Goal: Task Accomplishment & Management: Manage account settings

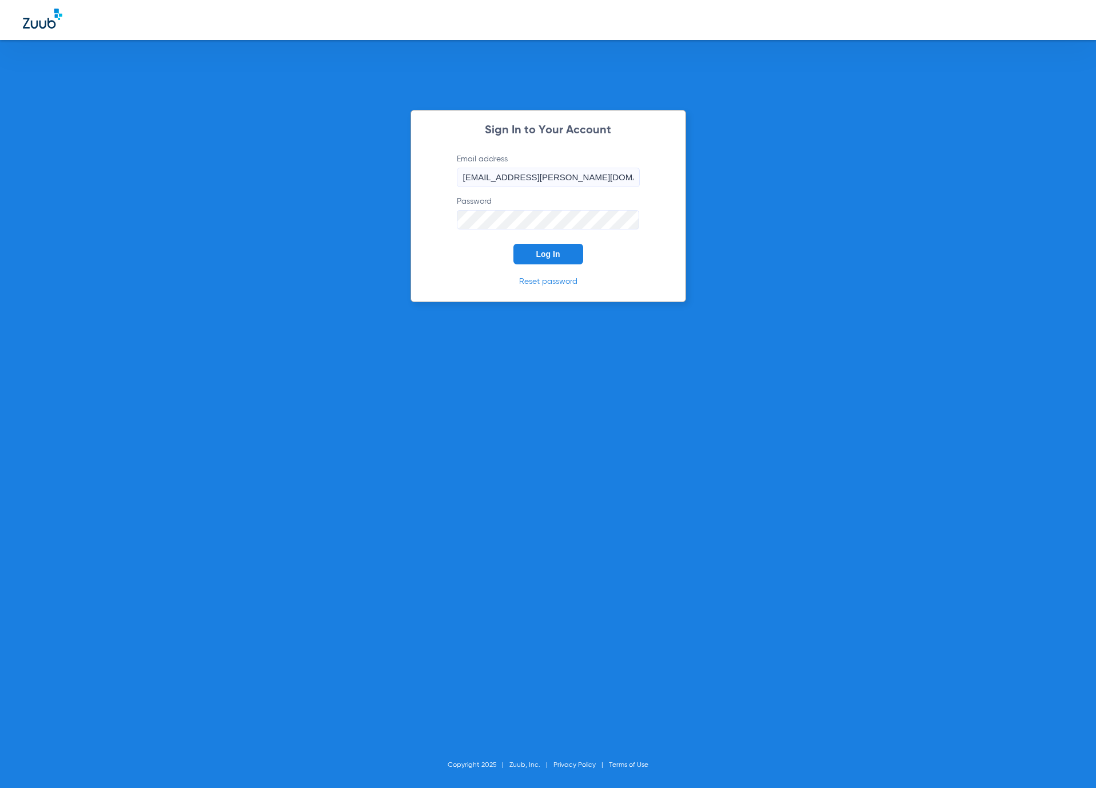
click at [563, 246] on button "Log In" at bounding box center [549, 254] width 70 height 21
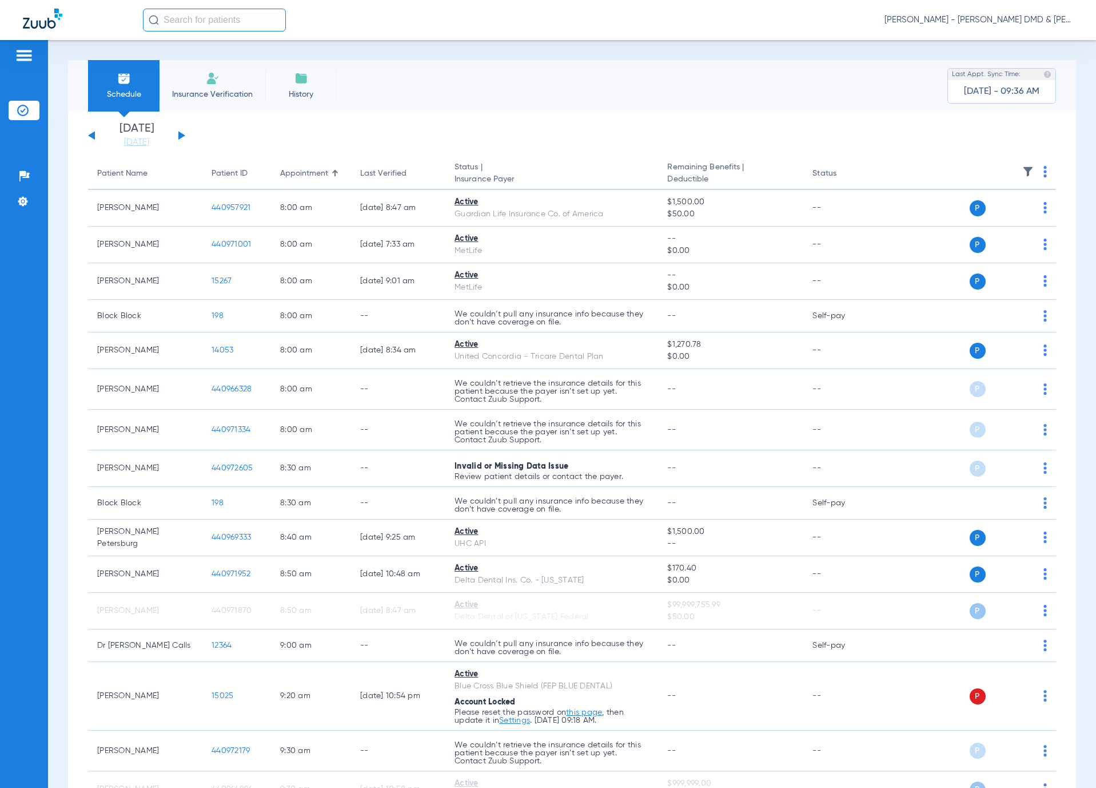
click at [179, 131] on div "[DATE] [DATE] [DATE] [DATE] [DATE] [DATE] [DATE] [DATE] [DATE] [DATE] [DATE] [D…" at bounding box center [136, 135] width 97 height 25
click at [182, 136] on button at bounding box center [181, 135] width 7 height 9
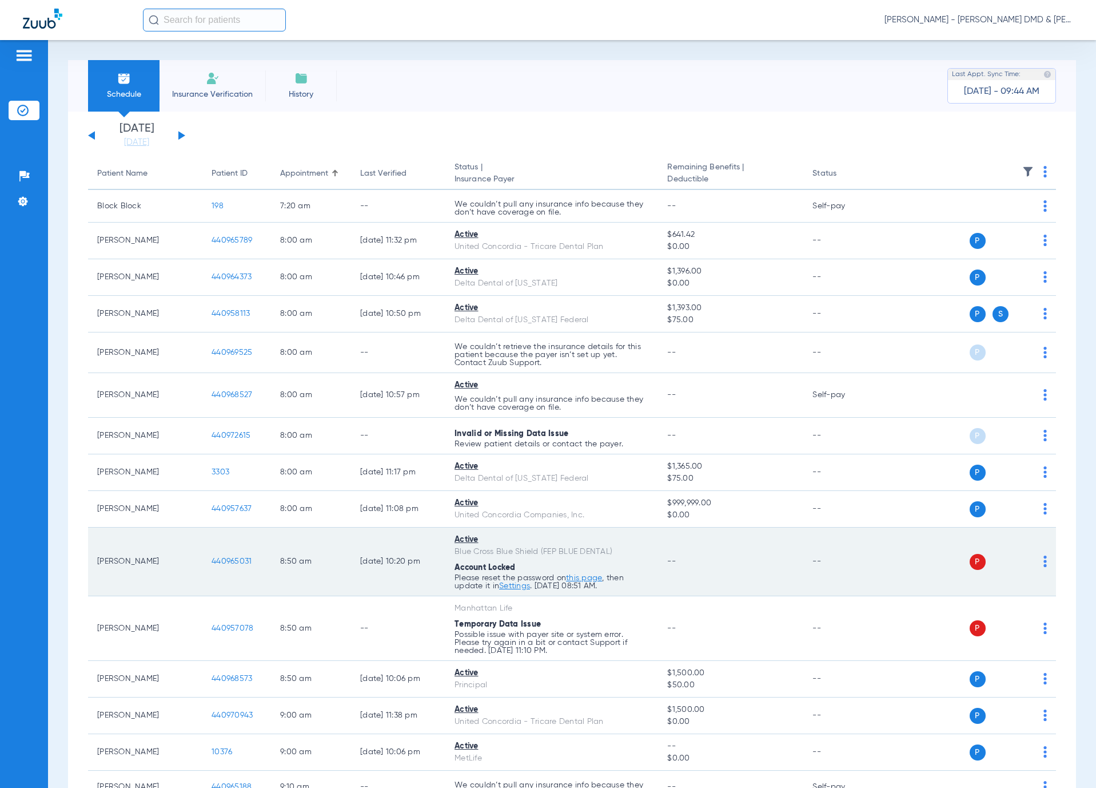
click at [515, 589] on link "Settings" at bounding box center [514, 586] width 31 height 8
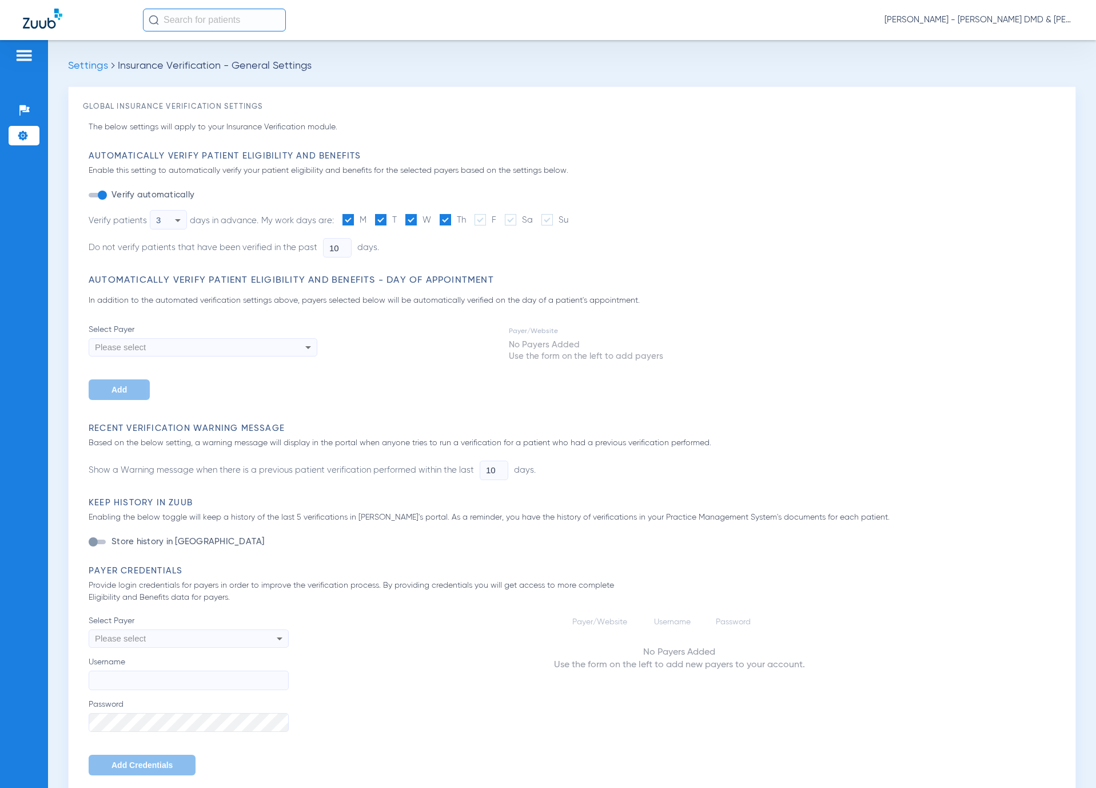
type input "5"
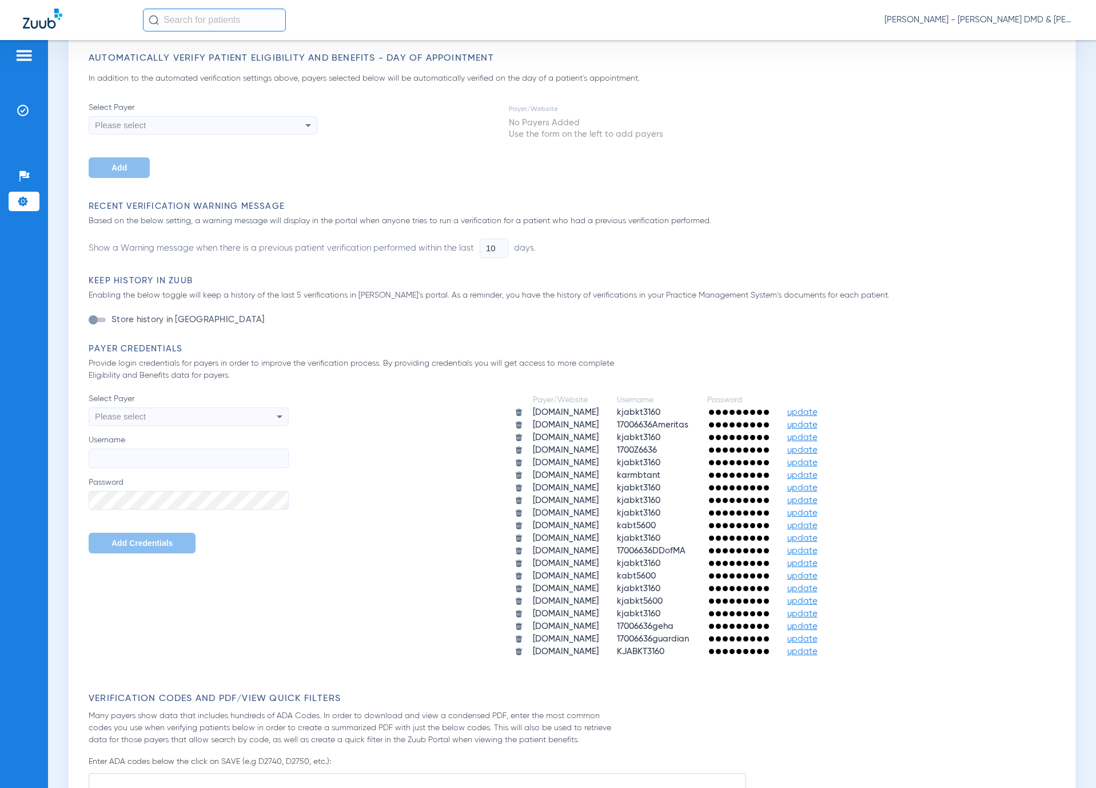
scroll to position [257, 0]
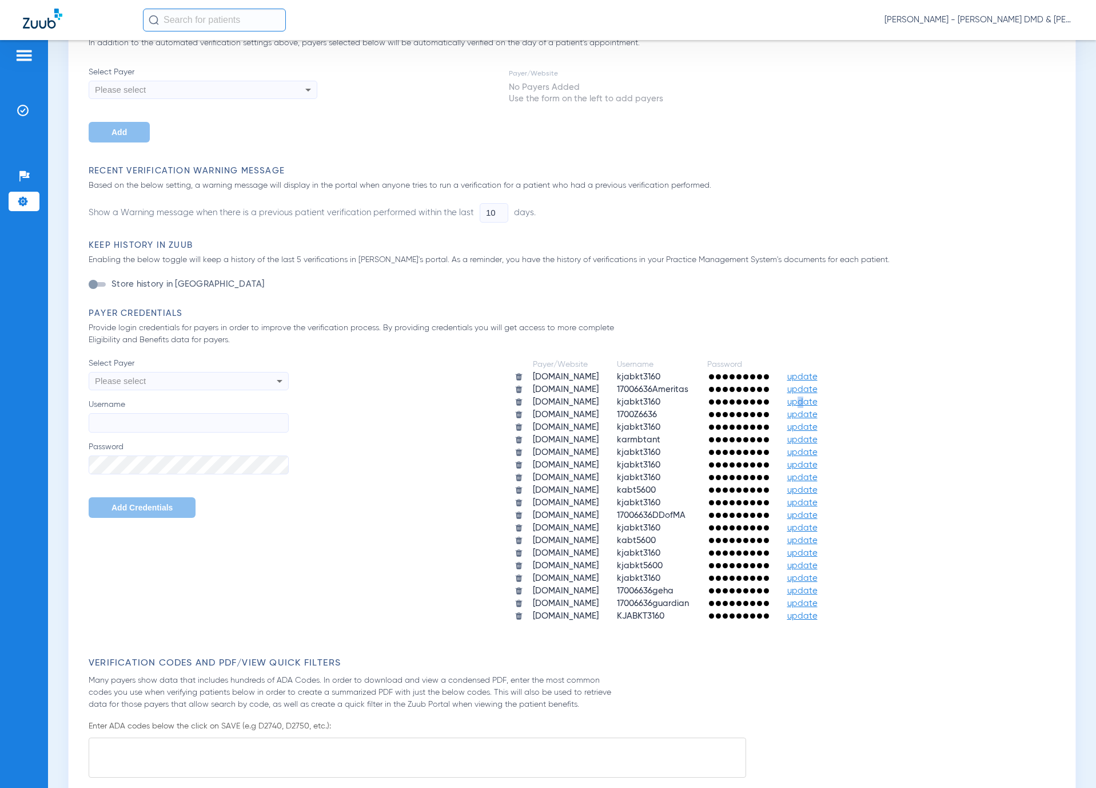
type textarea "p"
click at [802, 399] on span "update" at bounding box center [803, 401] width 30 height 9
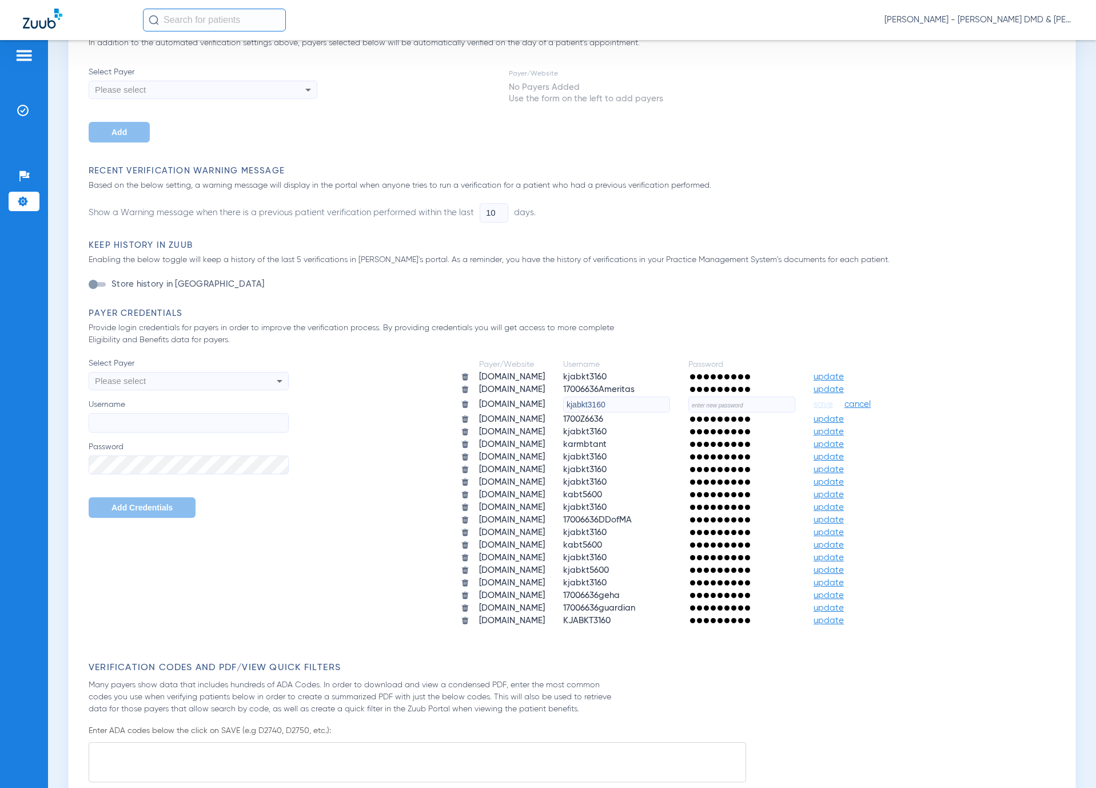
click at [768, 403] on input "text" at bounding box center [742, 404] width 107 height 16
type input "[DATE]*"
click at [832, 403] on span "save" at bounding box center [823, 404] width 19 height 10
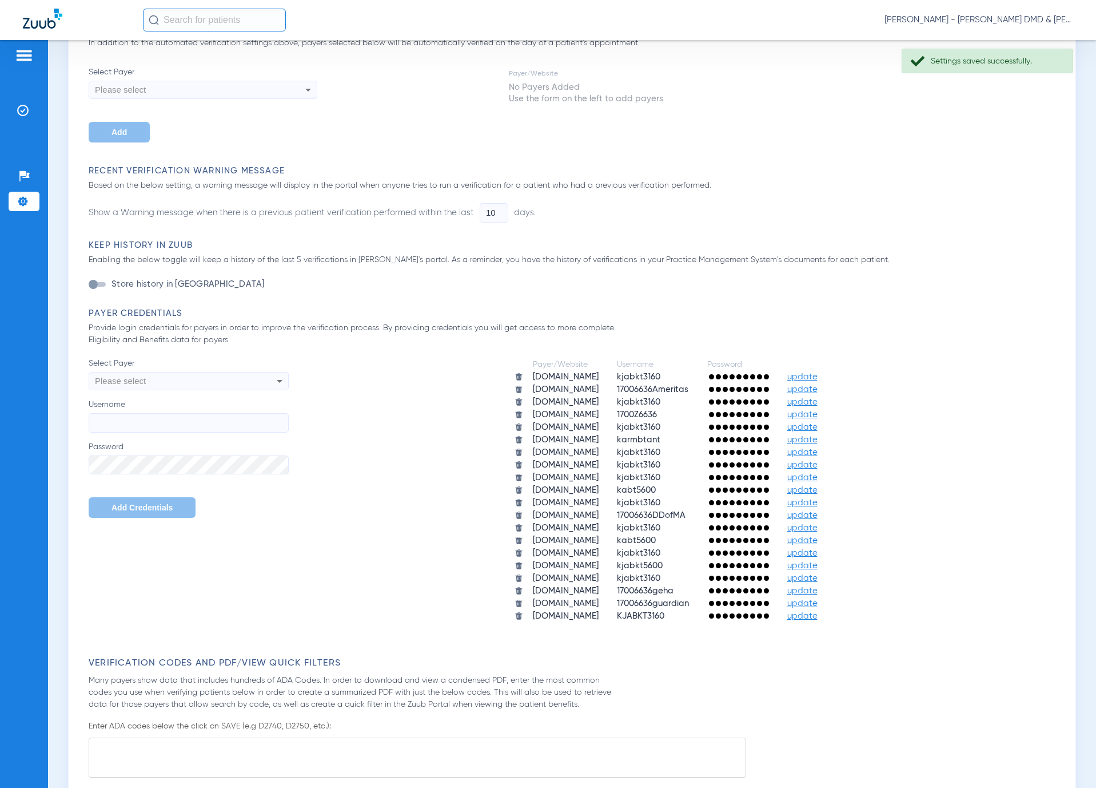
click at [25, 50] on img at bounding box center [24, 56] width 18 height 14
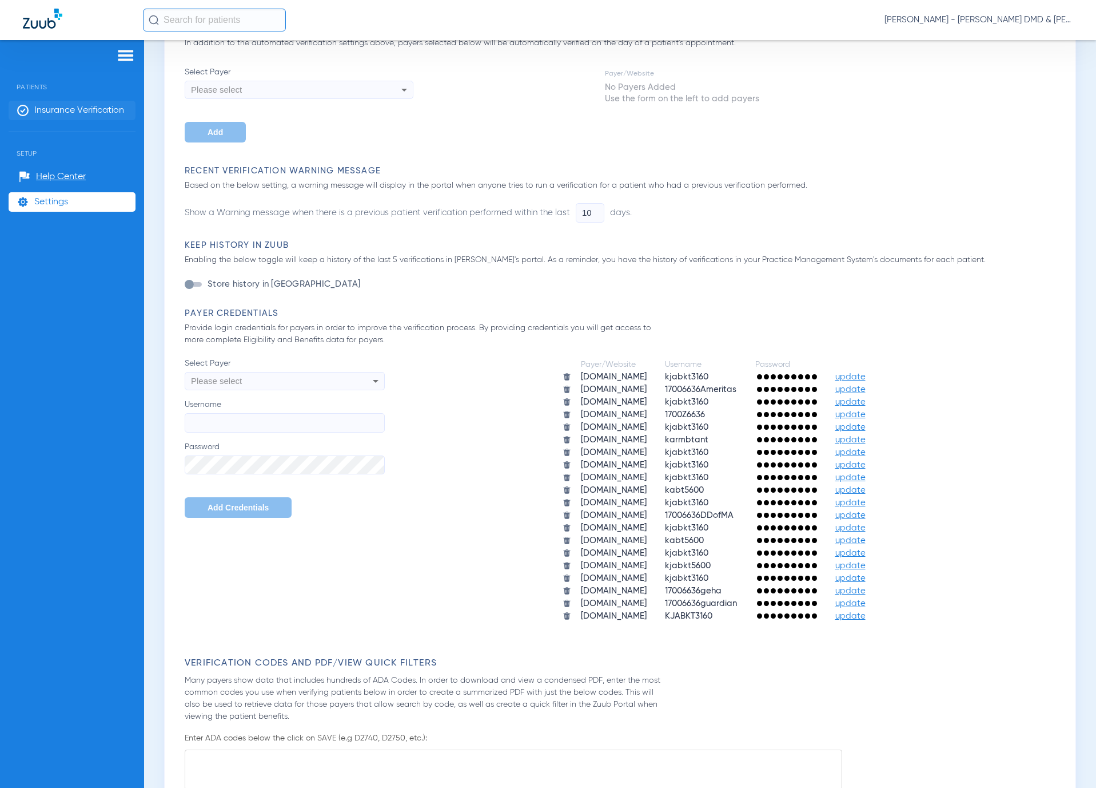
click at [57, 106] on span "Insurance Verification" at bounding box center [79, 110] width 90 height 11
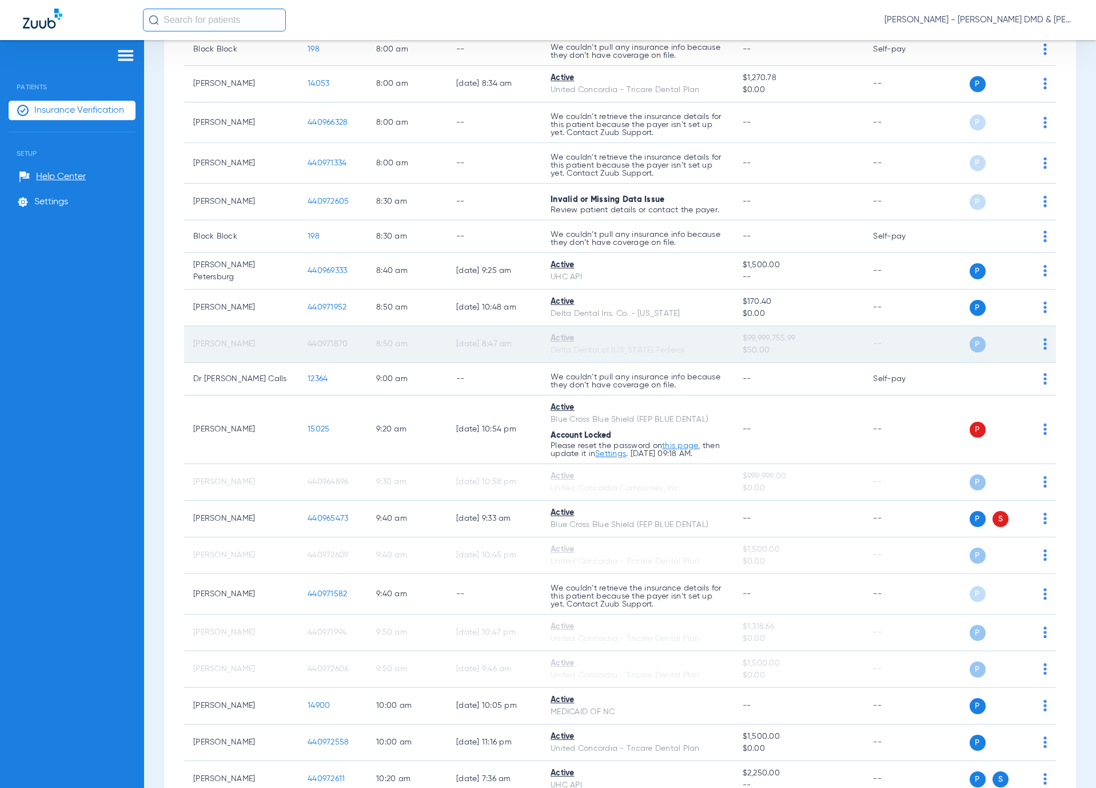
scroll to position [343, 0]
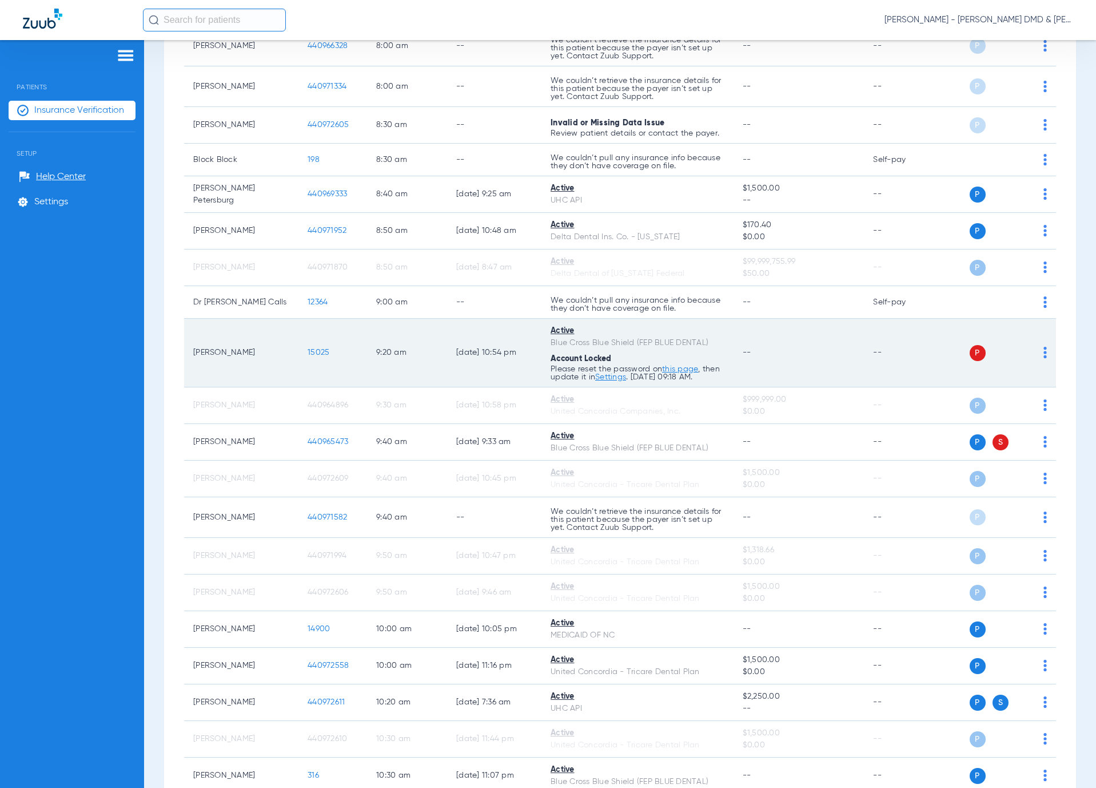
click at [1036, 357] on td "P S" at bounding box center [998, 353] width 115 height 69
click at [1044, 358] on img at bounding box center [1045, 352] width 3 height 11
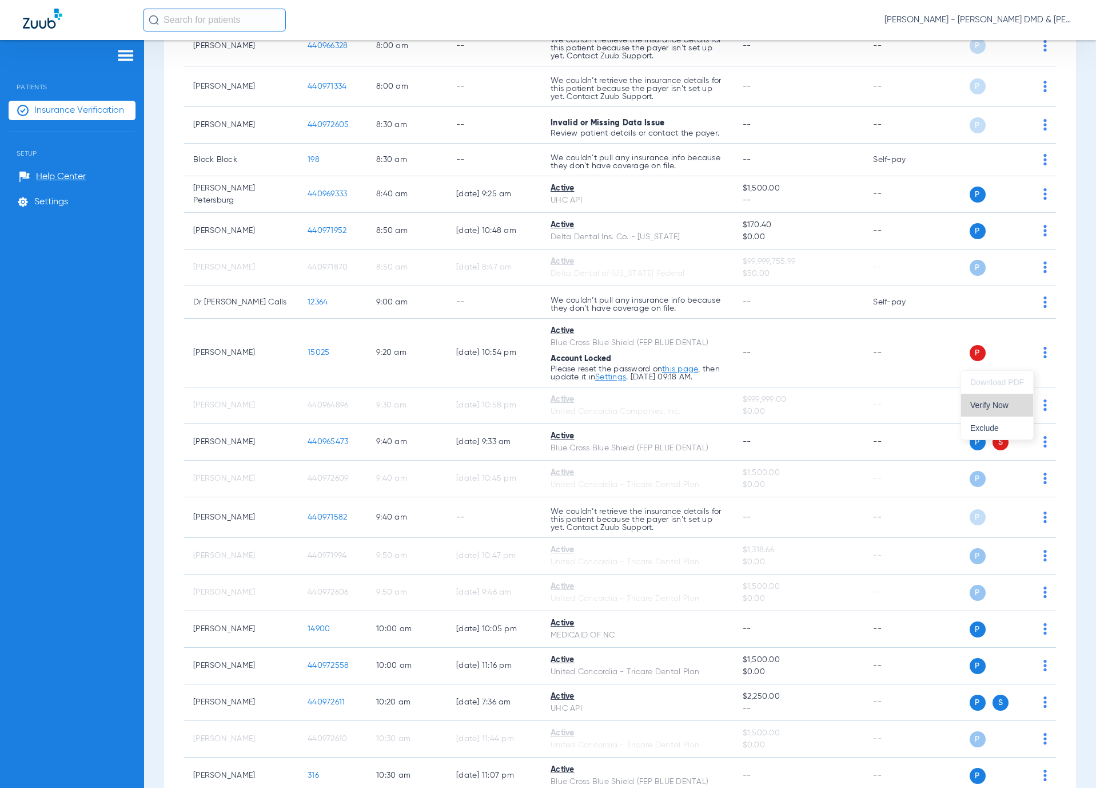
click at [999, 404] on span "Verify Now" at bounding box center [998, 405] width 54 height 8
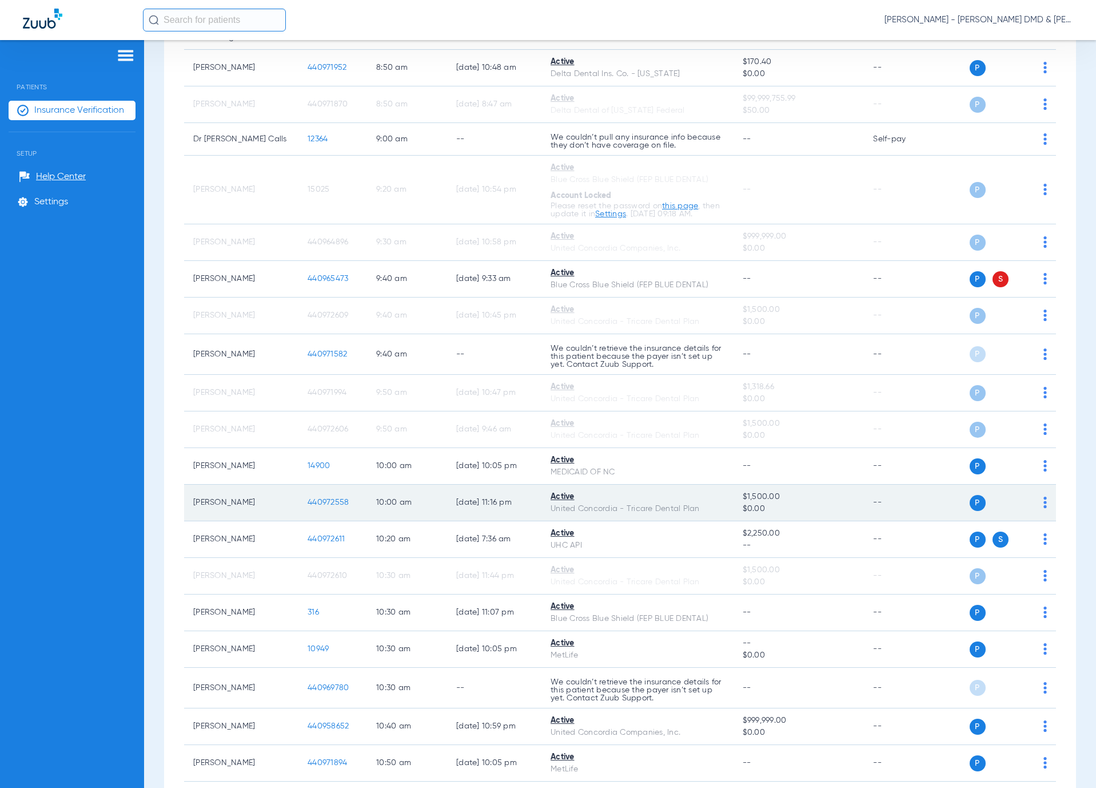
scroll to position [601, 0]
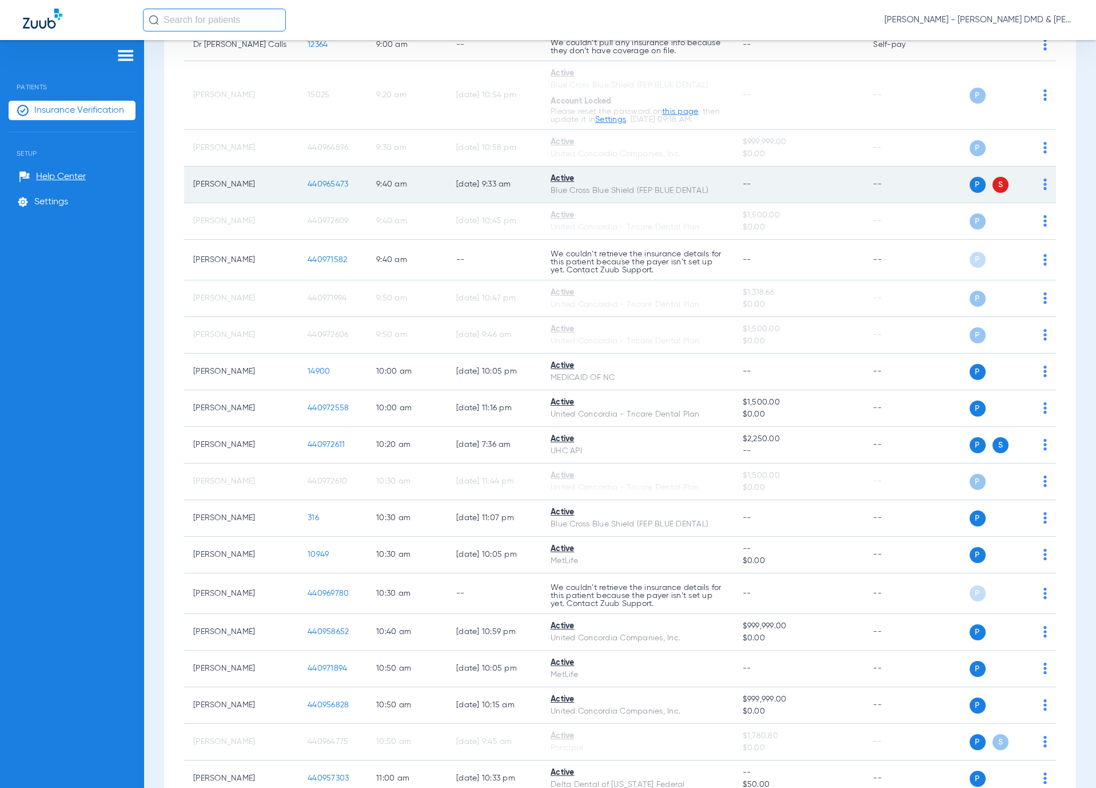
click at [342, 188] on span "440965473" at bounding box center [328, 184] width 41 height 8
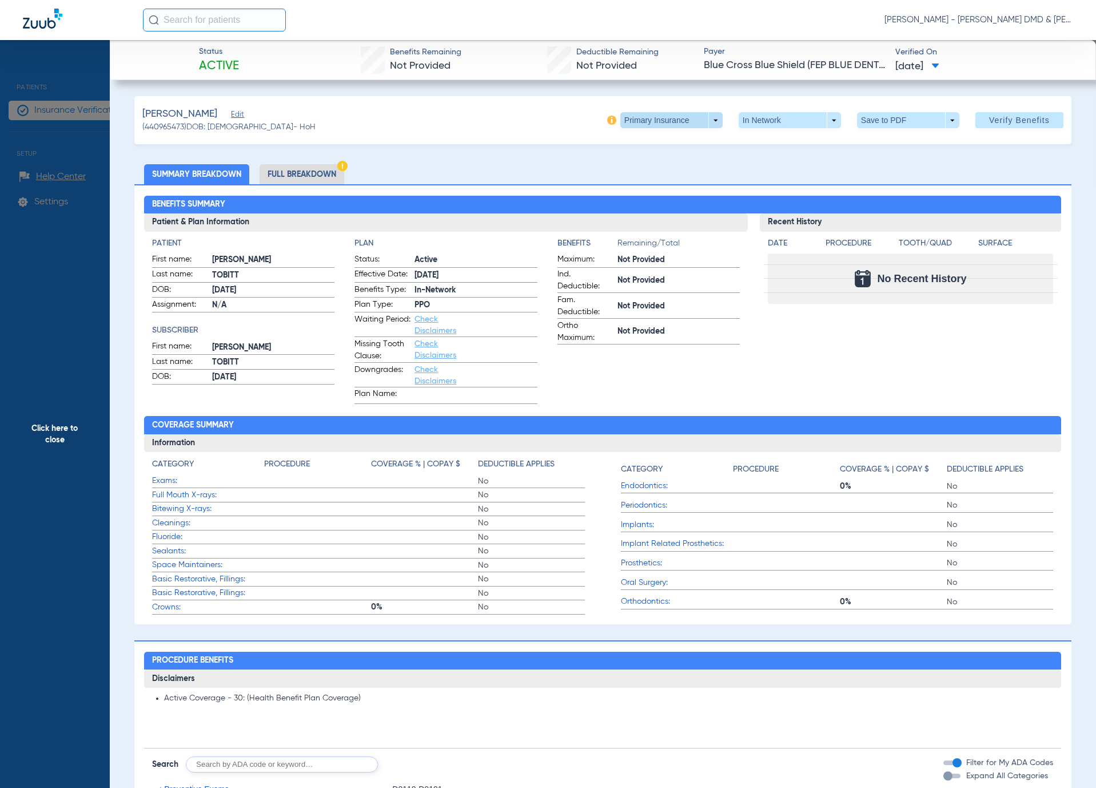
click at [707, 122] on span at bounding box center [672, 120] width 102 height 16
click at [671, 164] on span "Secondary Insurance" at bounding box center [655, 166] width 75 height 8
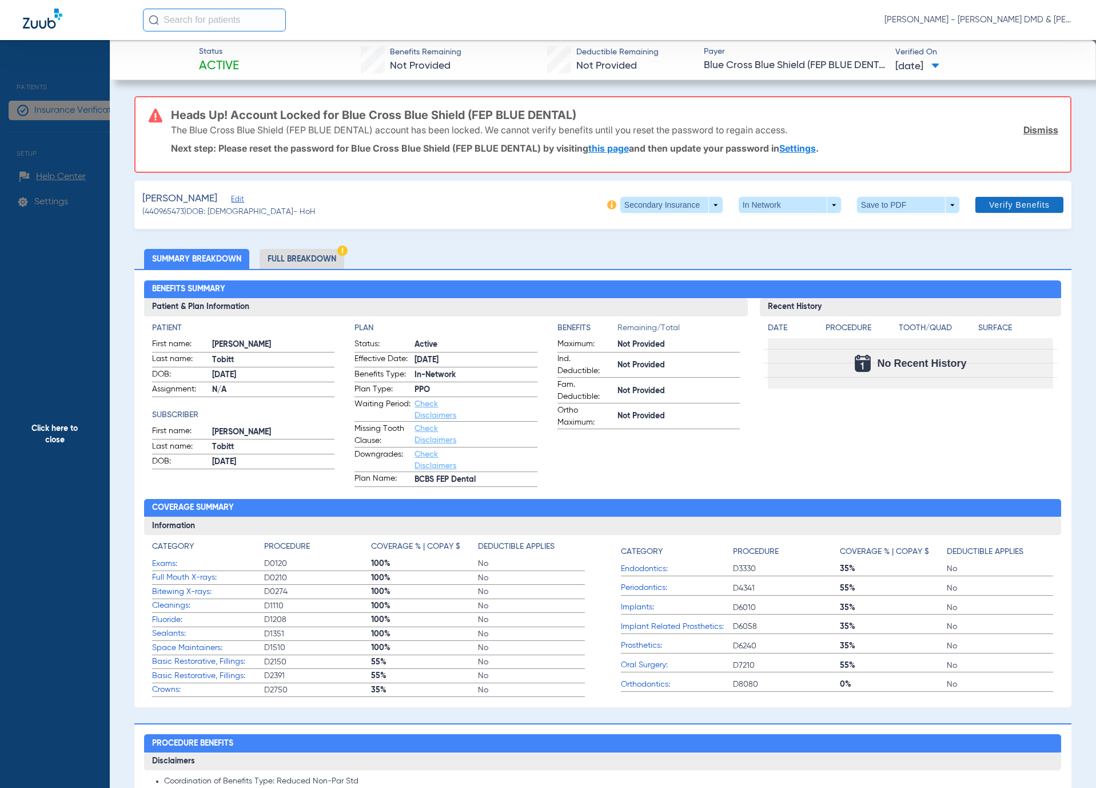
click at [991, 200] on span "Verify Benefits" at bounding box center [1019, 204] width 61 height 9
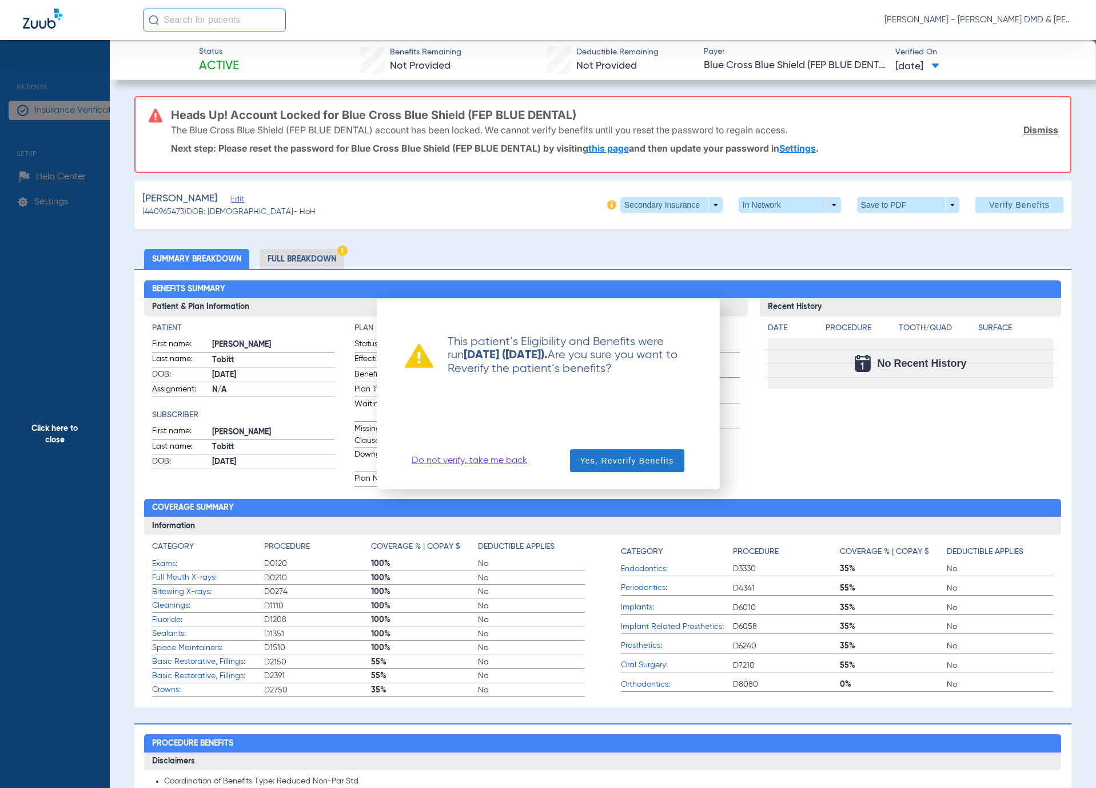
click at [644, 455] on span "Yes, Reverify Benefits" at bounding box center [628, 460] width 94 height 11
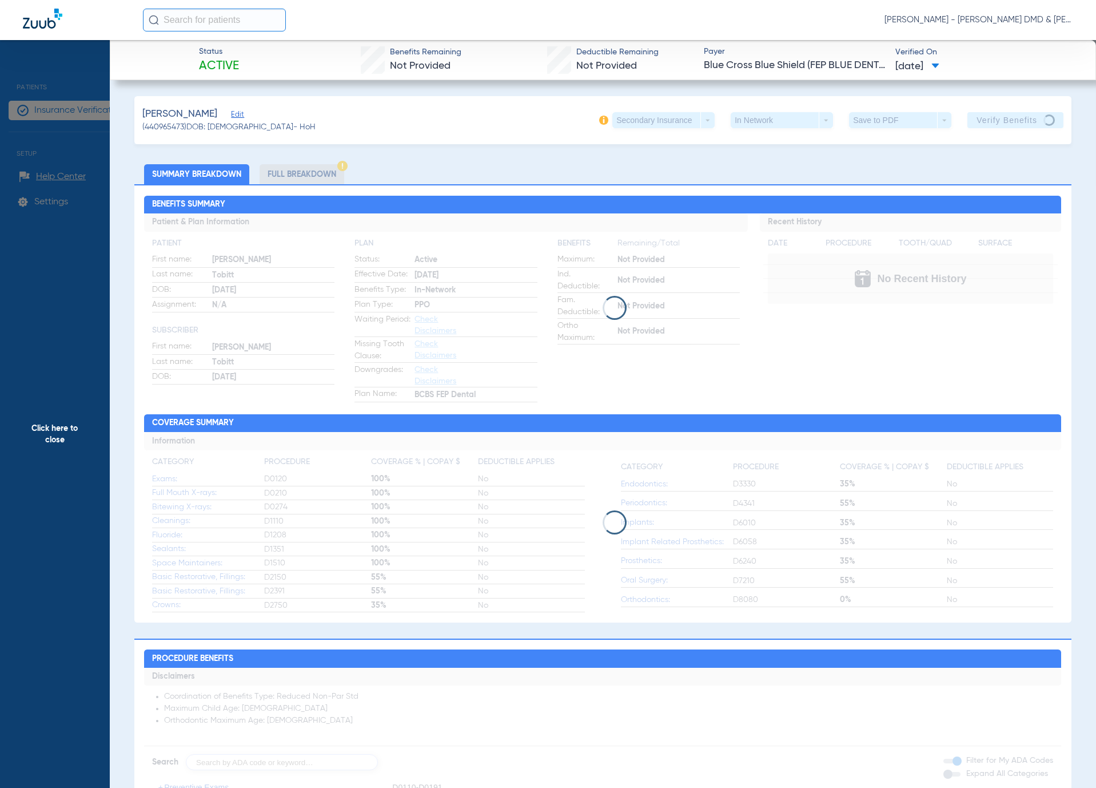
click at [57, 526] on span "Click here to close" at bounding box center [55, 434] width 110 height 788
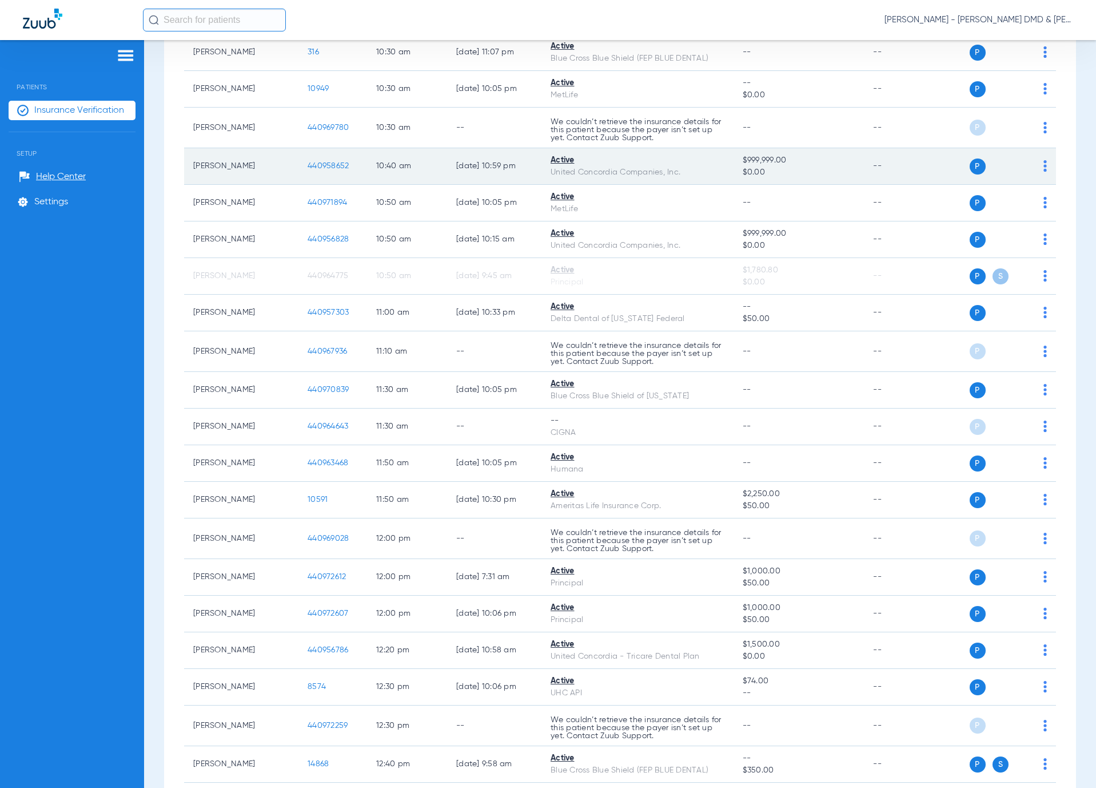
scroll to position [1544, 0]
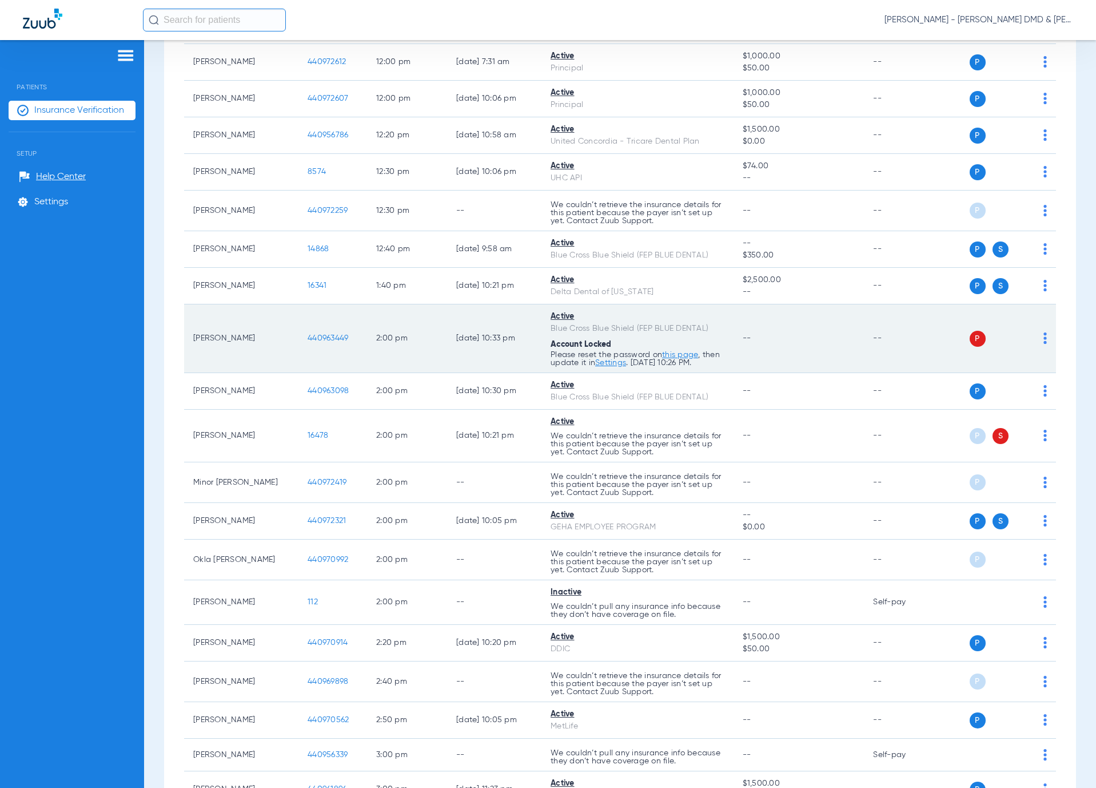
click at [1044, 344] on img at bounding box center [1045, 337] width 3 height 11
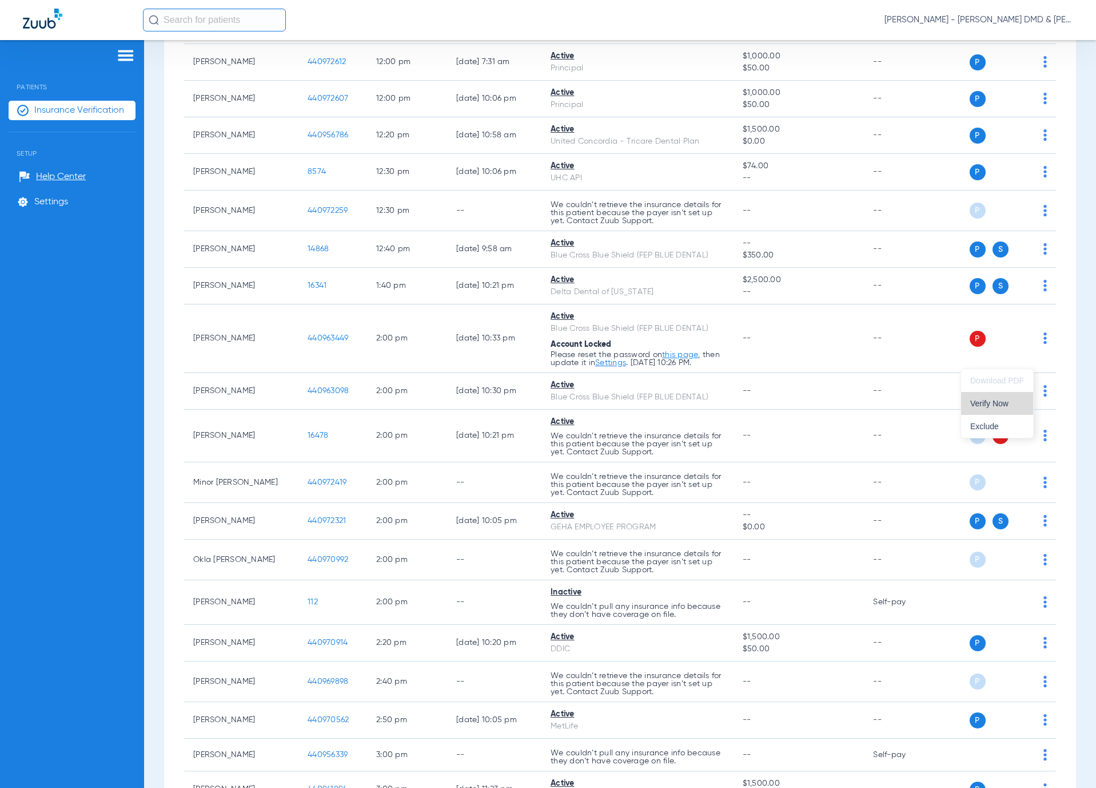
click at [981, 405] on span "Verify Now" at bounding box center [998, 403] width 54 height 8
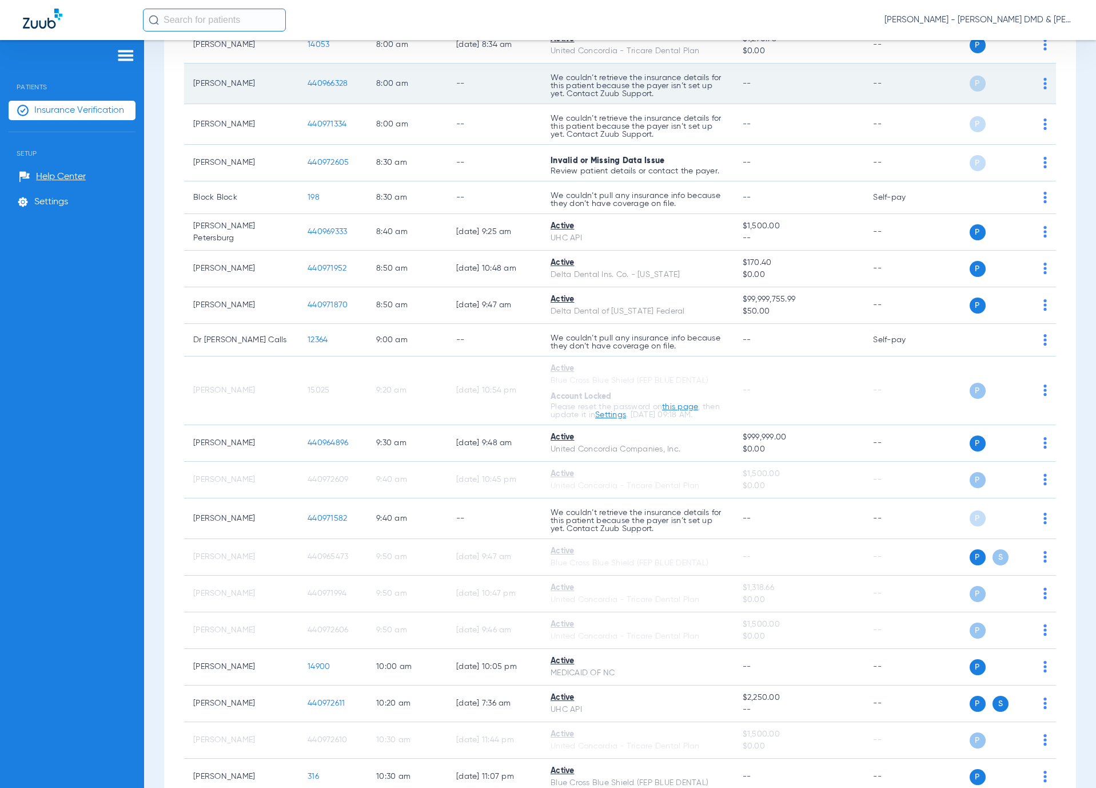
scroll to position [0, 0]
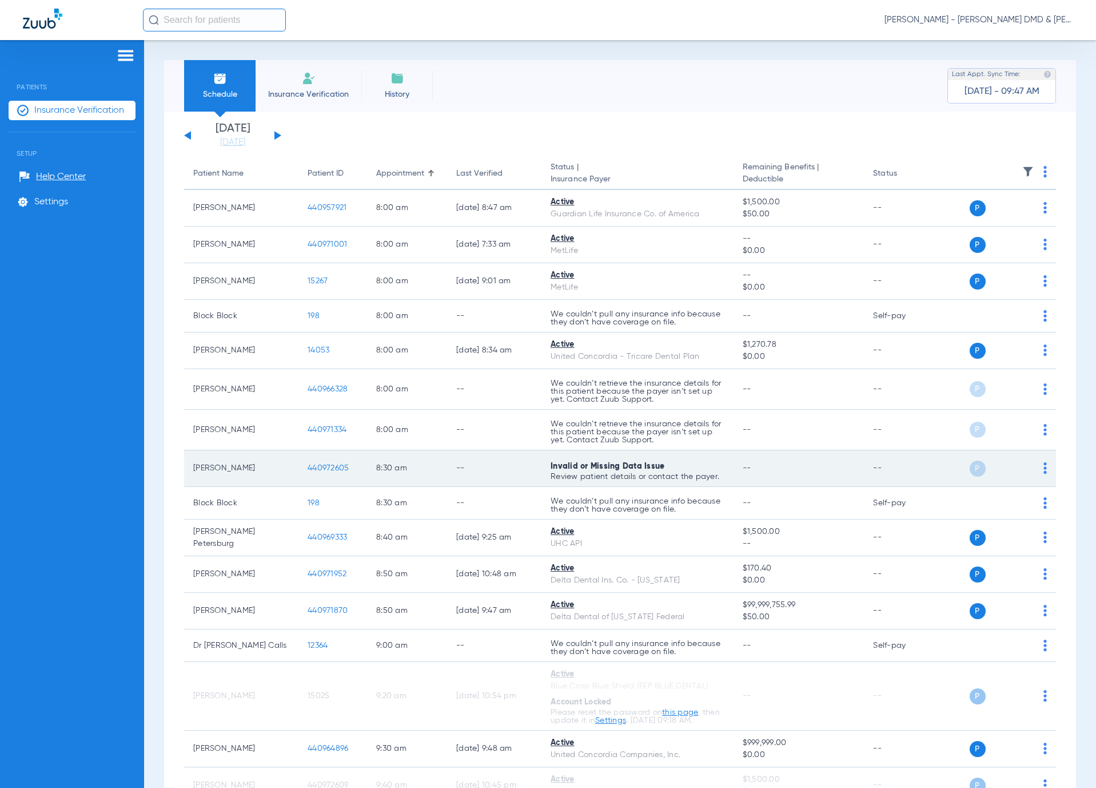
click at [323, 467] on span "440972605" at bounding box center [328, 468] width 41 height 8
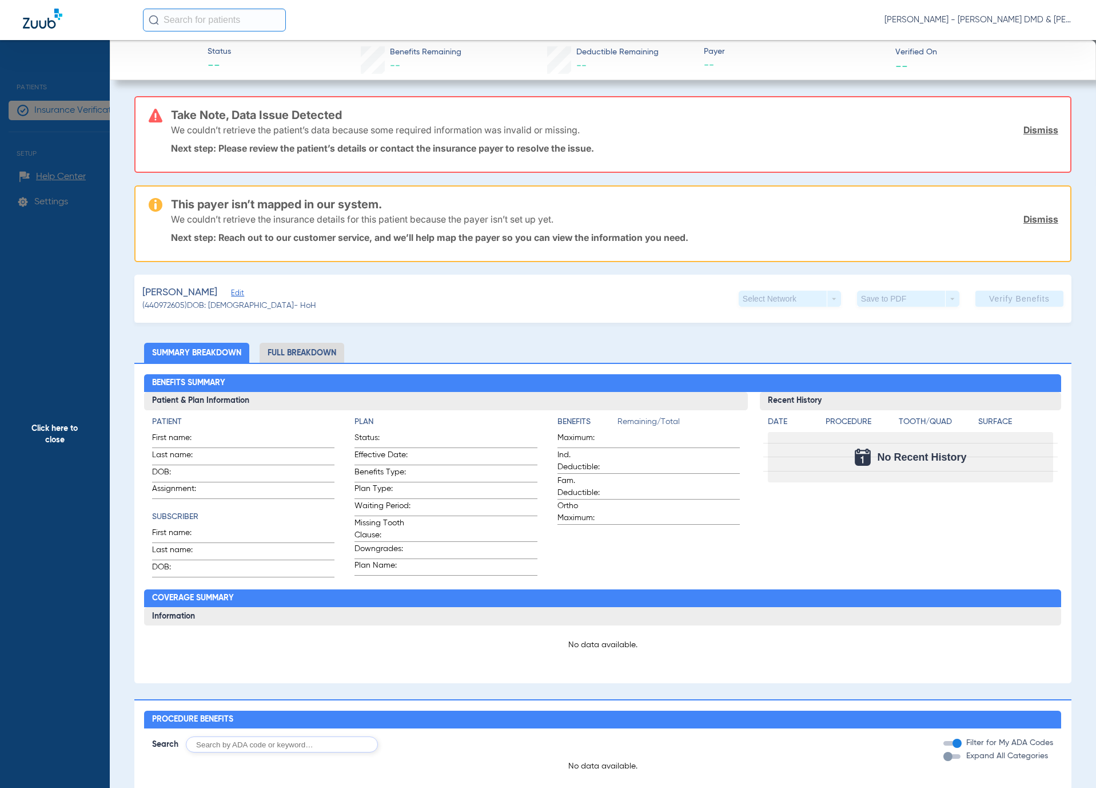
click at [76, 268] on span "Click here to close" at bounding box center [55, 434] width 110 height 788
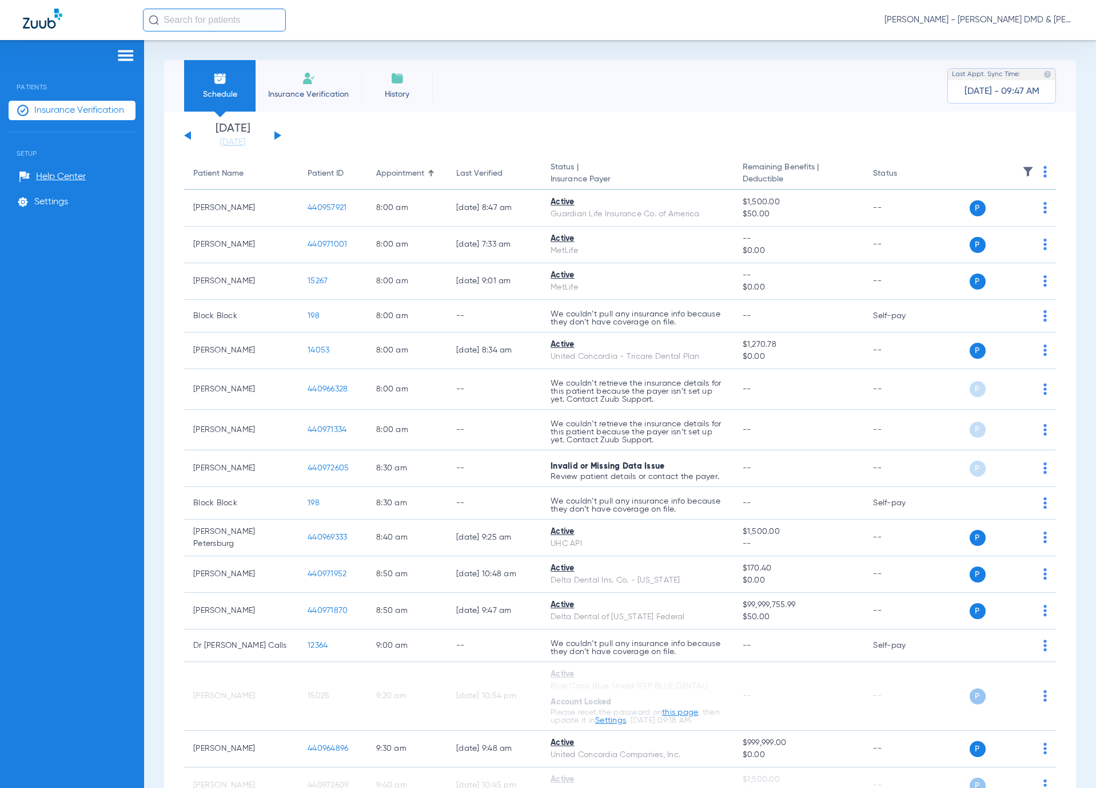
click at [279, 134] on button at bounding box center [278, 135] width 7 height 9
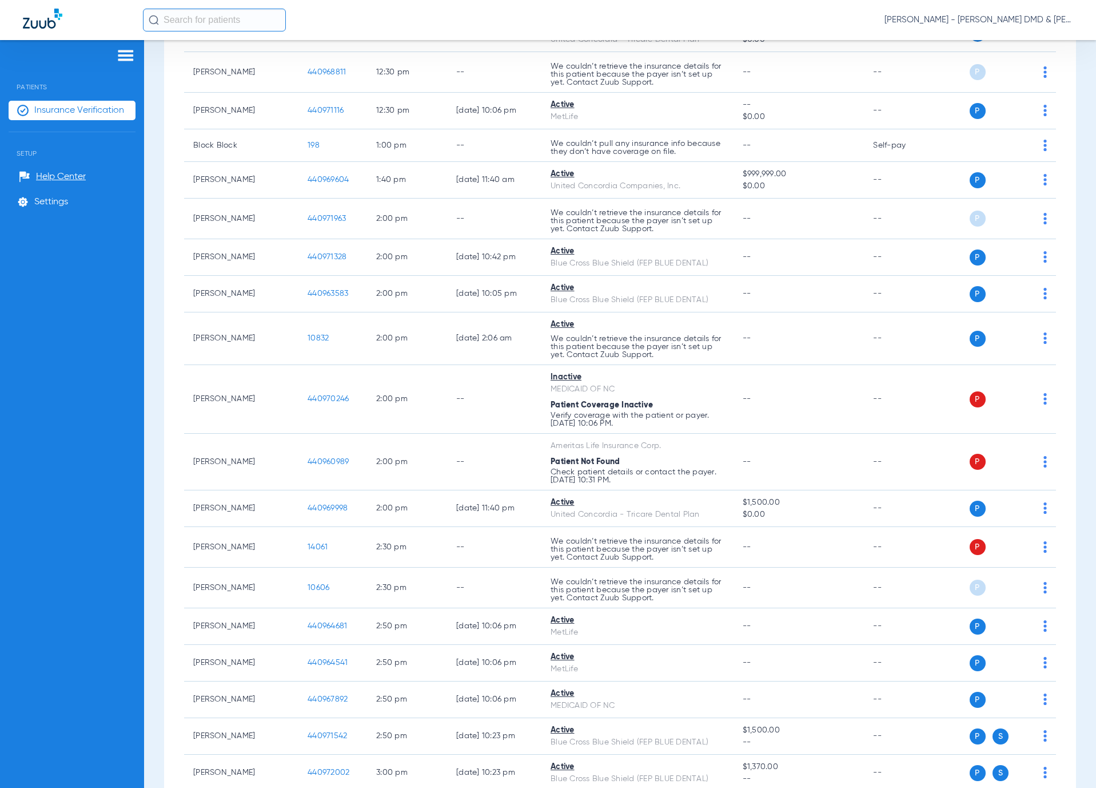
scroll to position [1887, 0]
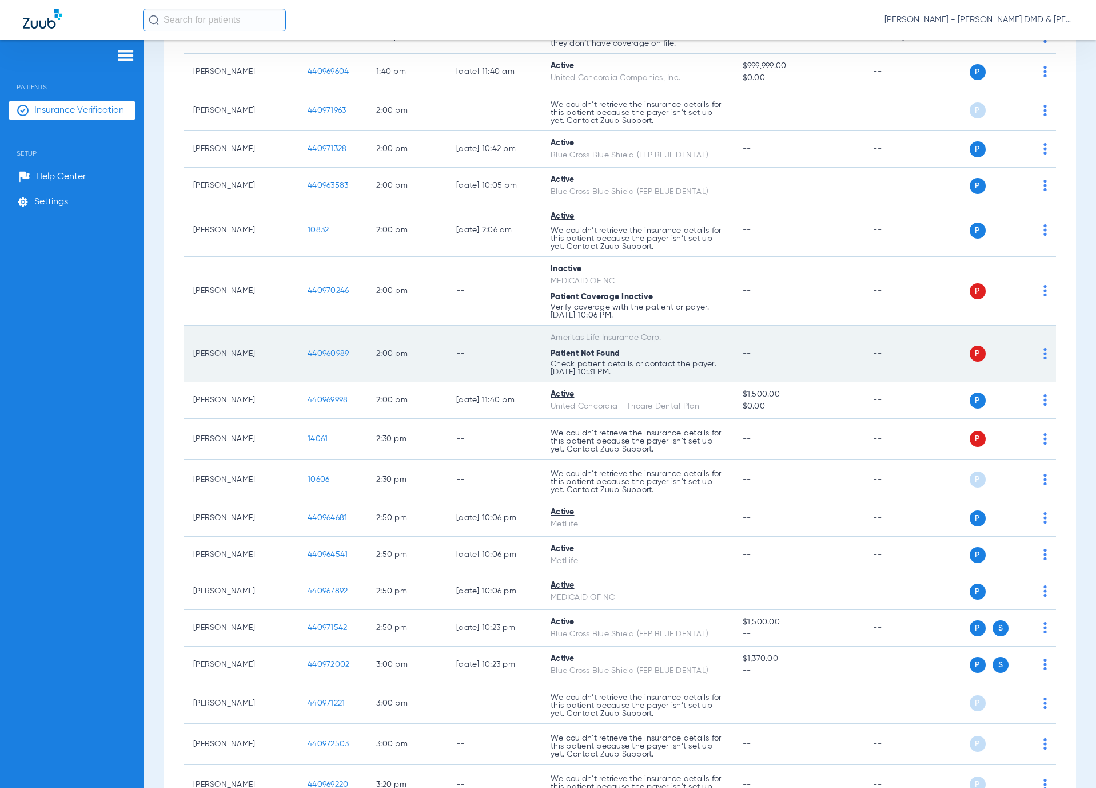
click at [321, 357] on span "440960989" at bounding box center [328, 353] width 41 height 8
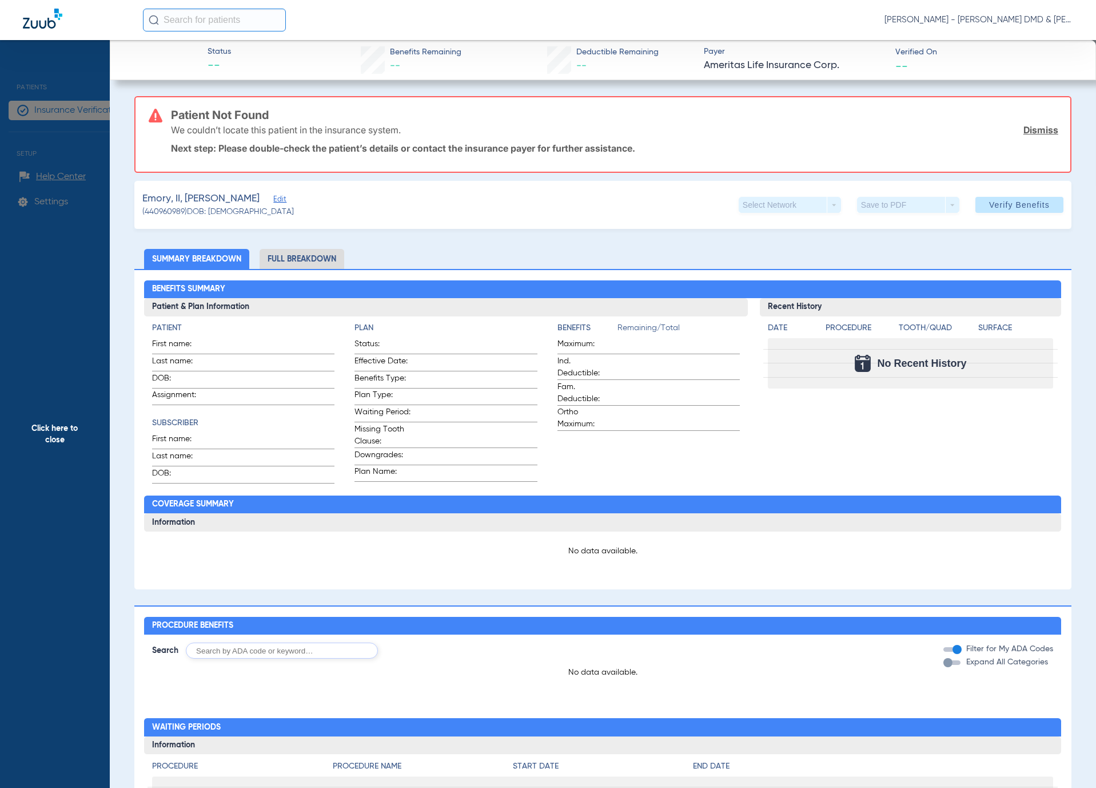
click at [273, 200] on span "Edit" at bounding box center [278, 200] width 10 height 11
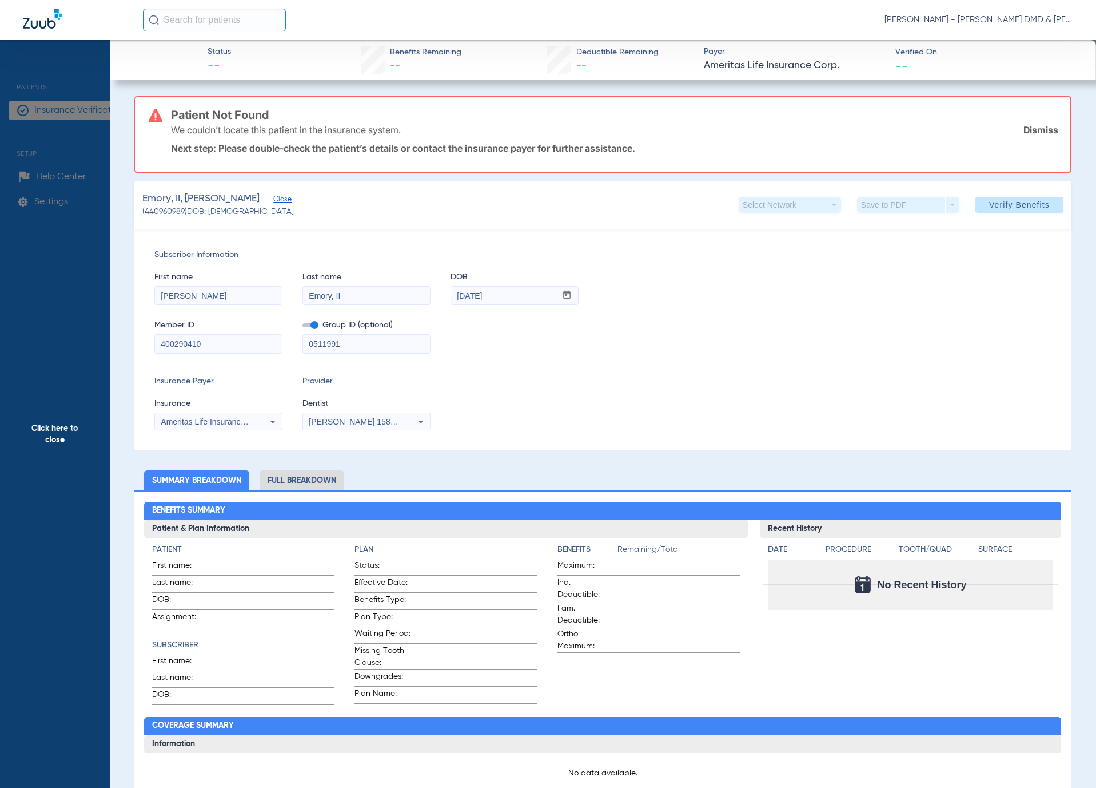
click at [332, 293] on input "Emory, II" at bounding box center [366, 296] width 127 height 18
type input "Emory II"
click at [990, 204] on span "Verify Benefits" at bounding box center [1019, 204] width 61 height 9
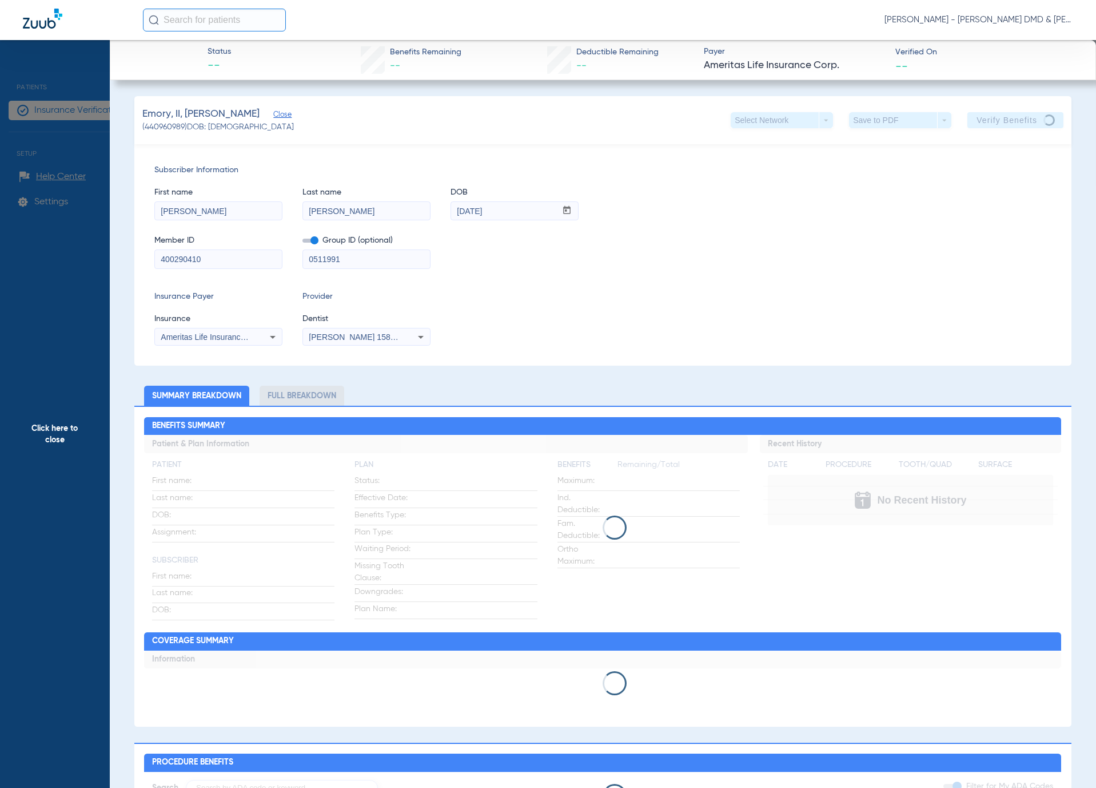
click at [312, 260] on input "0511991" at bounding box center [366, 259] width 127 height 18
click at [338, 261] on input "0-511991" at bounding box center [366, 259] width 127 height 18
type input "0-51199-1"
drag, startPoint x: 81, startPoint y: 244, endPoint x: 1084, endPoint y: 363, distance: 1010.8
click at [81, 244] on span "Click here to close" at bounding box center [55, 434] width 110 height 788
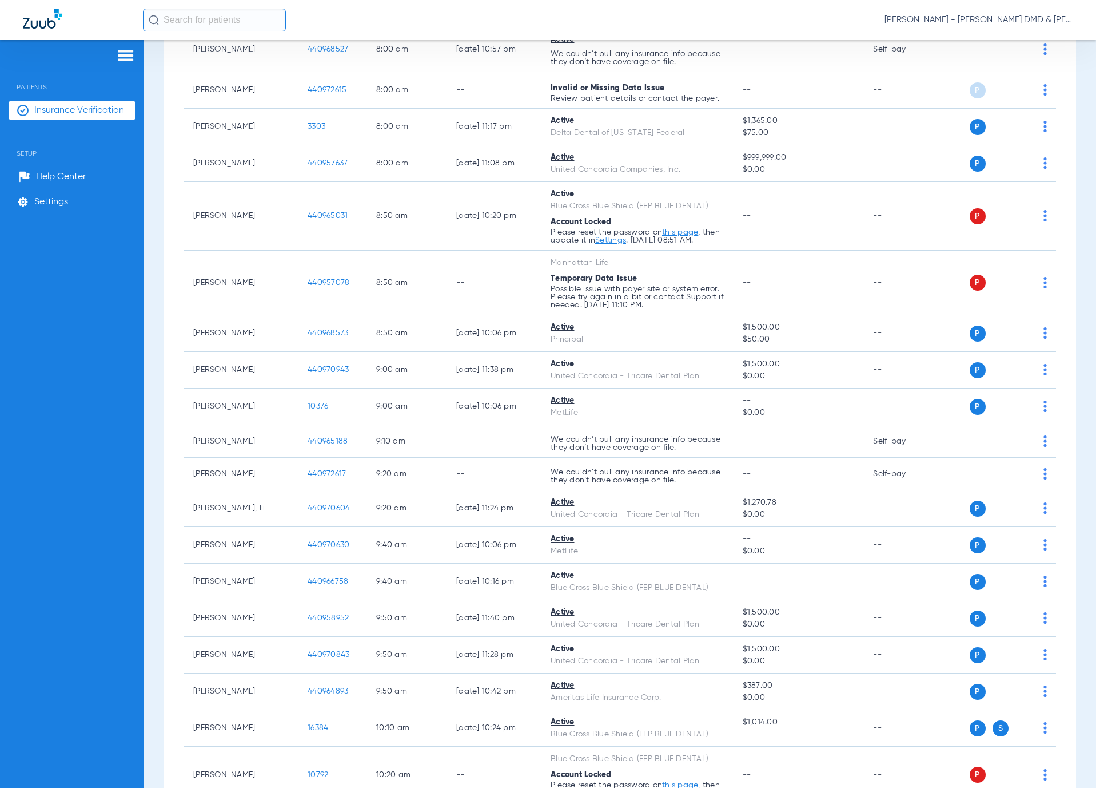
scroll to position [0, 0]
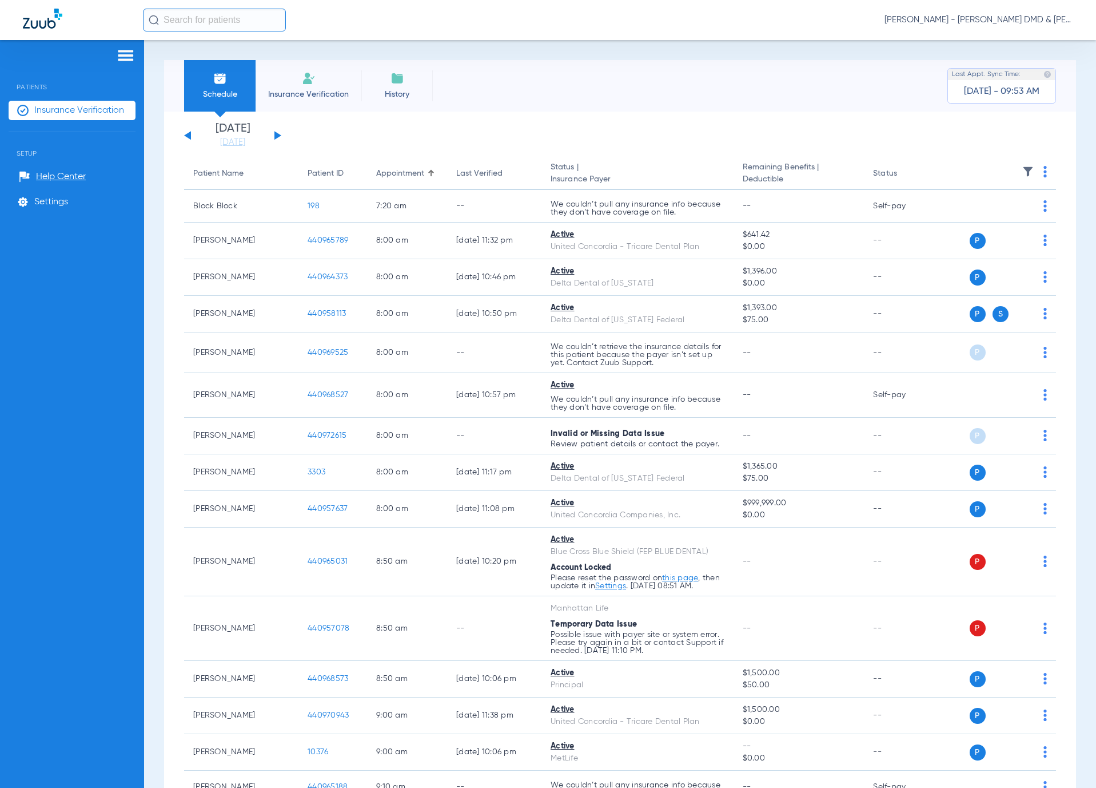
click at [279, 134] on button at bounding box center [278, 135] width 7 height 9
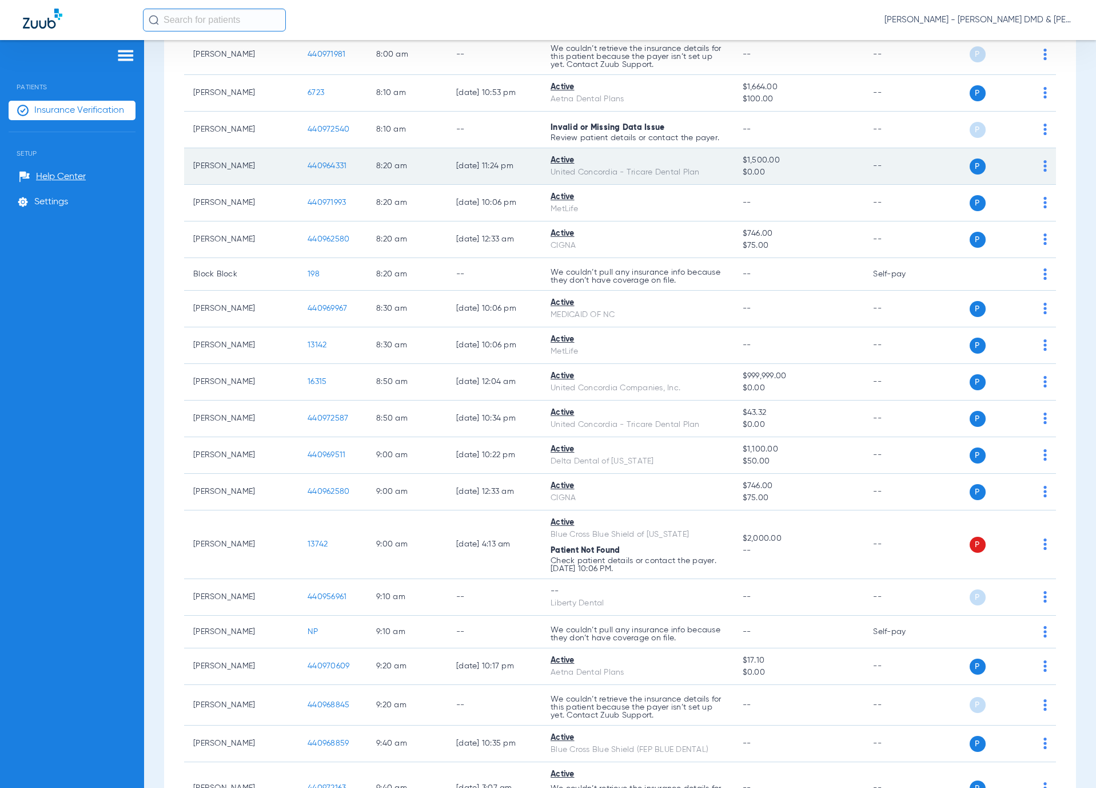
scroll to position [944, 0]
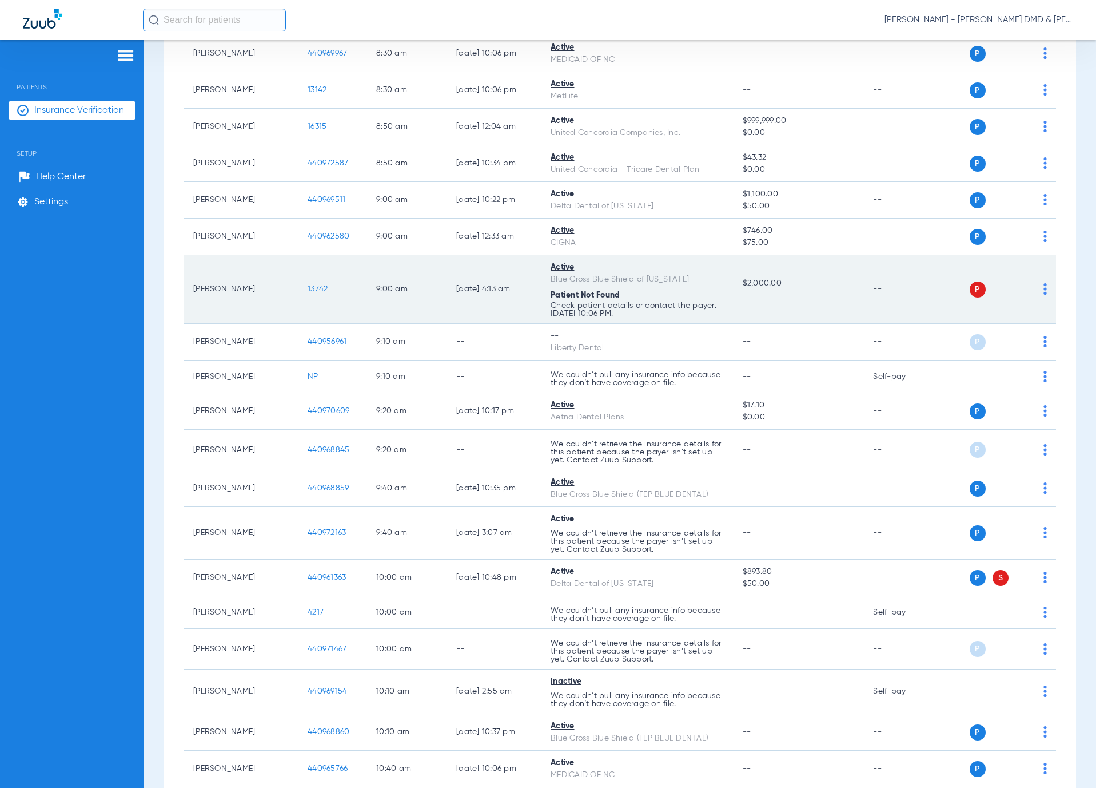
click at [320, 293] on span "13742" at bounding box center [318, 289] width 20 height 8
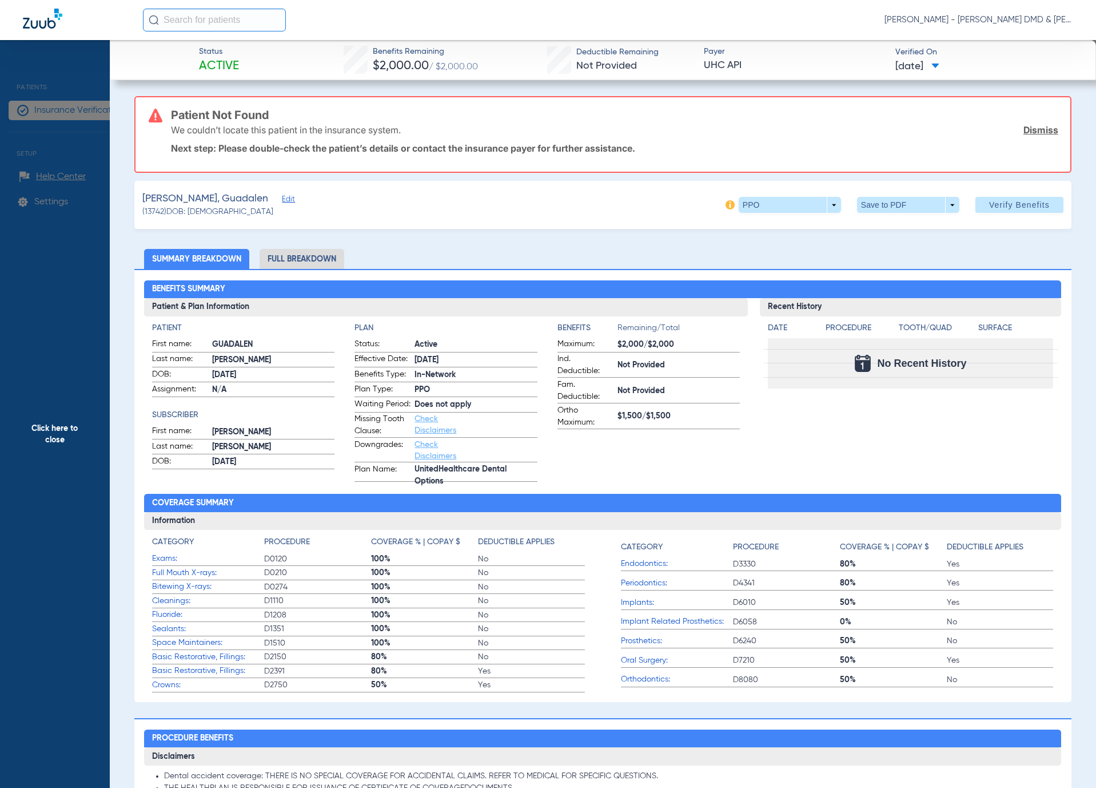
click at [282, 199] on span "Edit" at bounding box center [287, 200] width 10 height 11
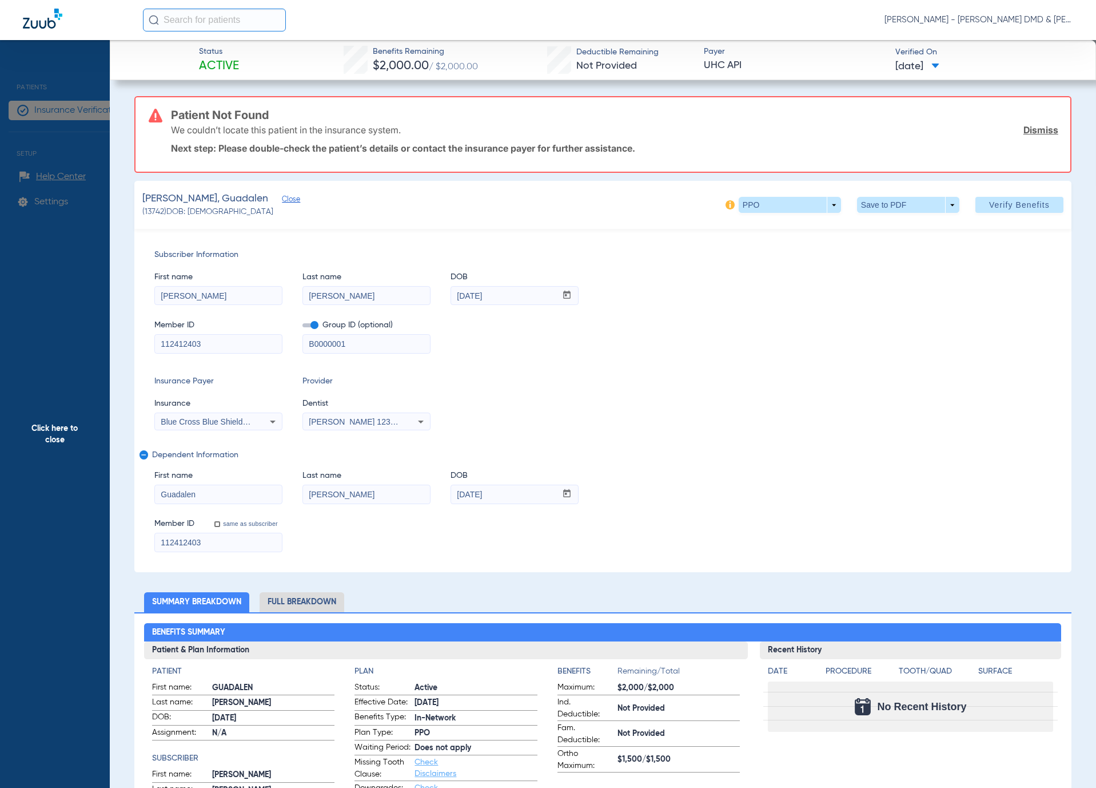
click at [85, 273] on span "Click here to close" at bounding box center [55, 434] width 110 height 788
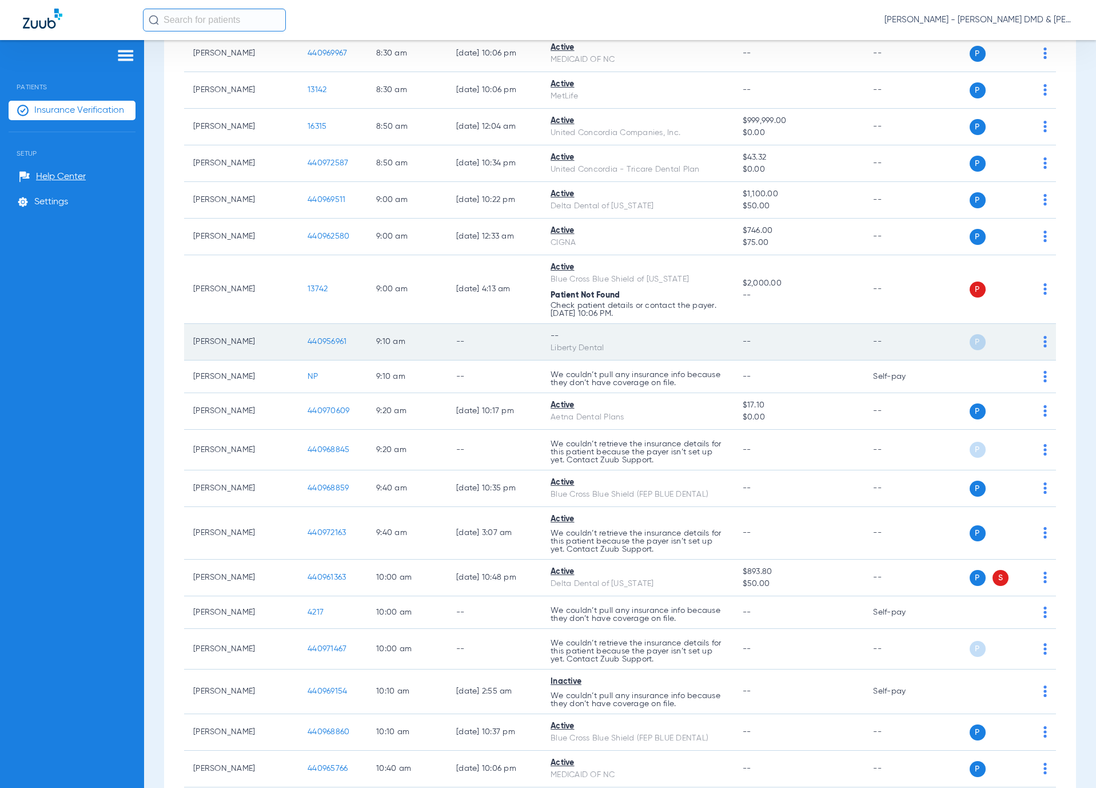
scroll to position [1029, 0]
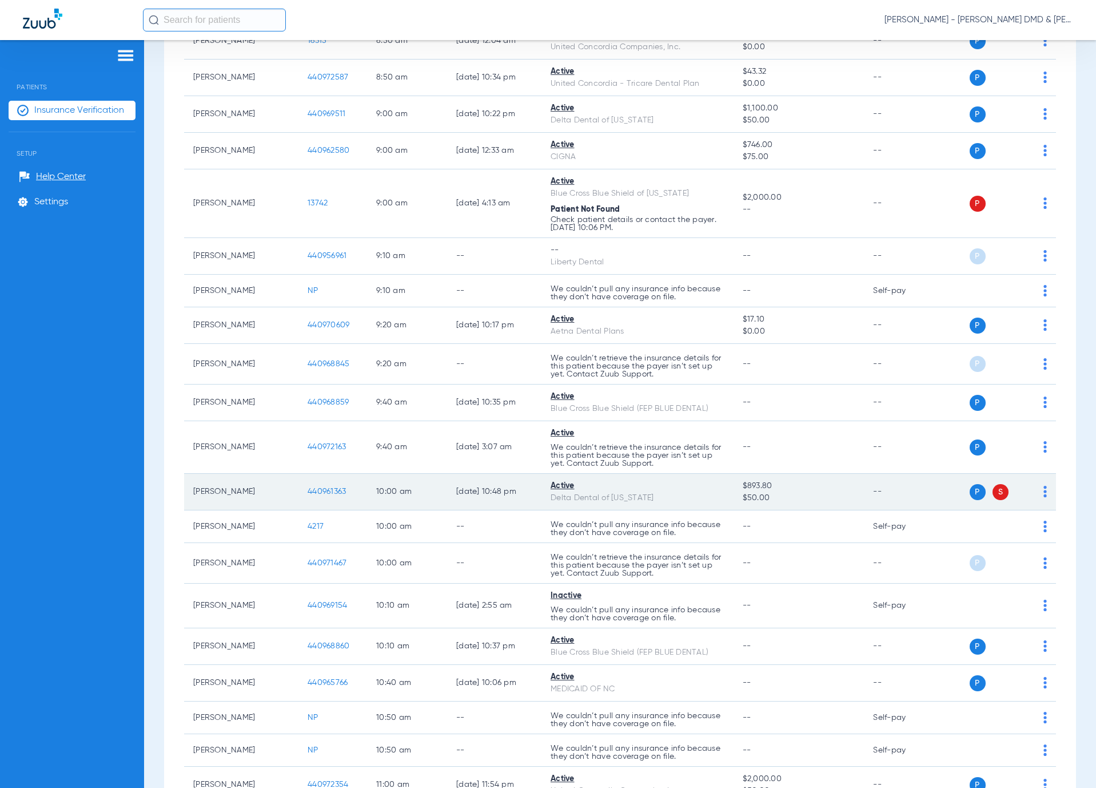
click at [316, 495] on span "440961363" at bounding box center [327, 491] width 38 height 8
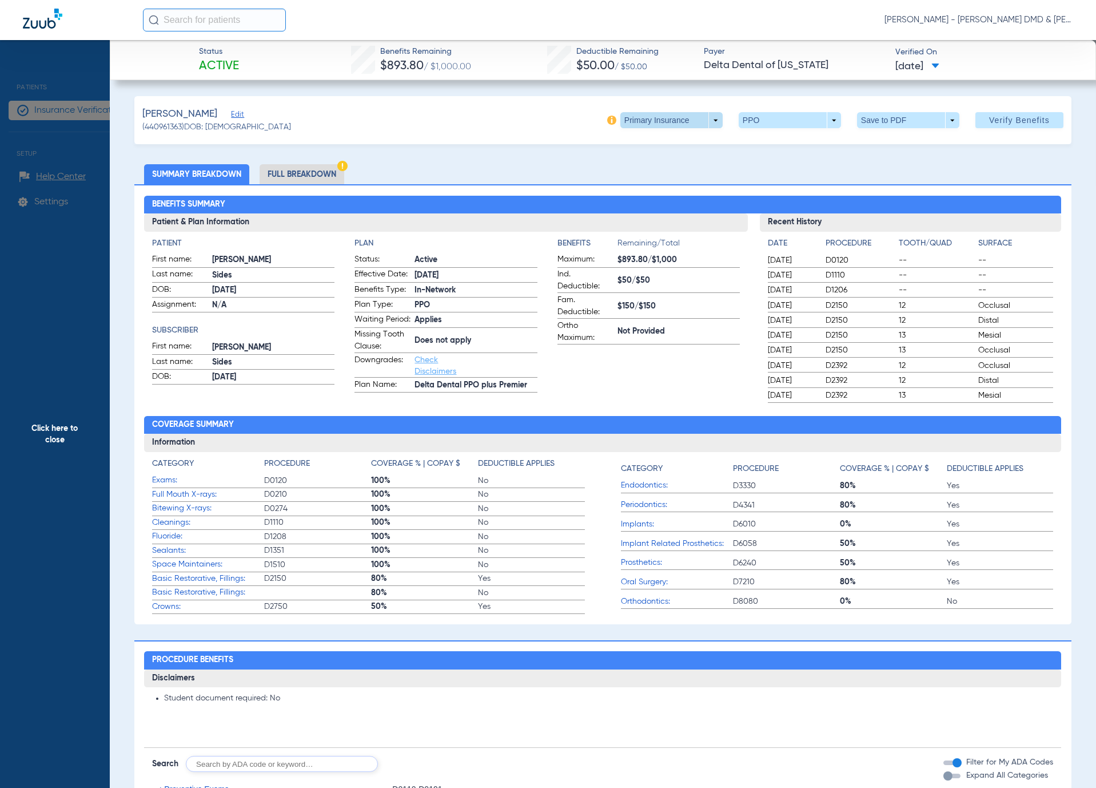
click at [702, 121] on span at bounding box center [672, 120] width 102 height 16
click at [644, 163] on span "Secondary Insurance" at bounding box center [655, 166] width 75 height 8
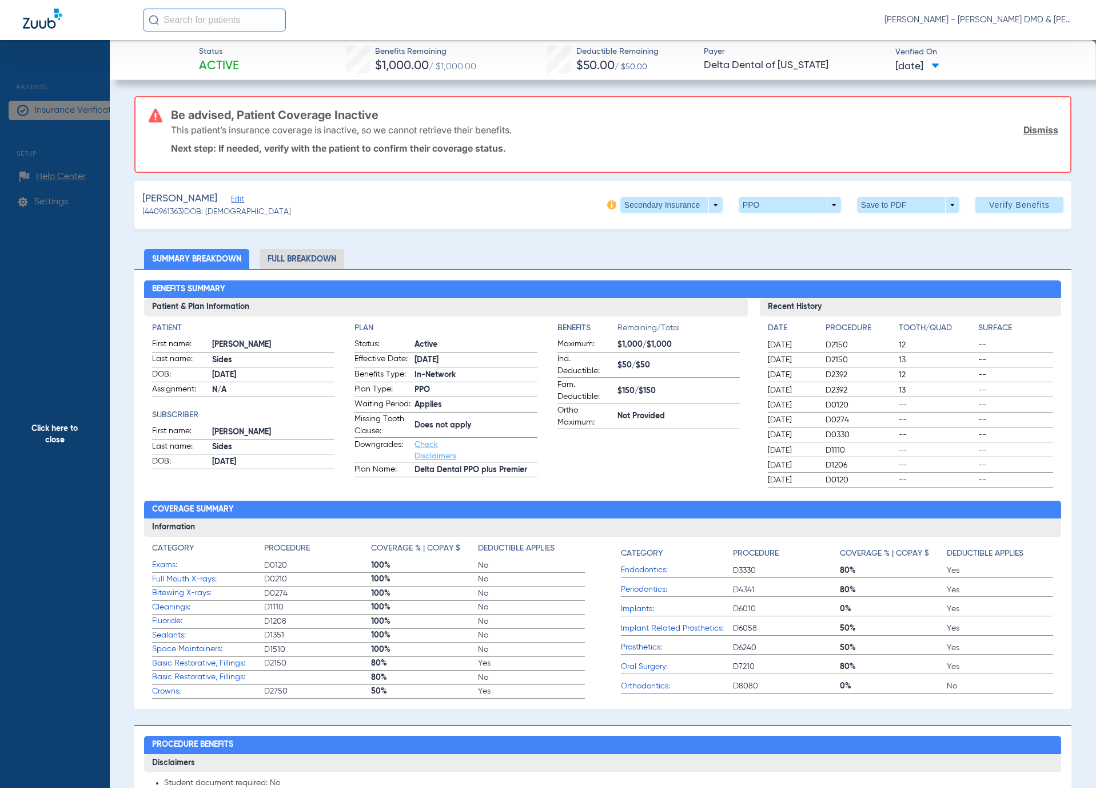
click at [241, 197] on span "Edit" at bounding box center [236, 200] width 10 height 11
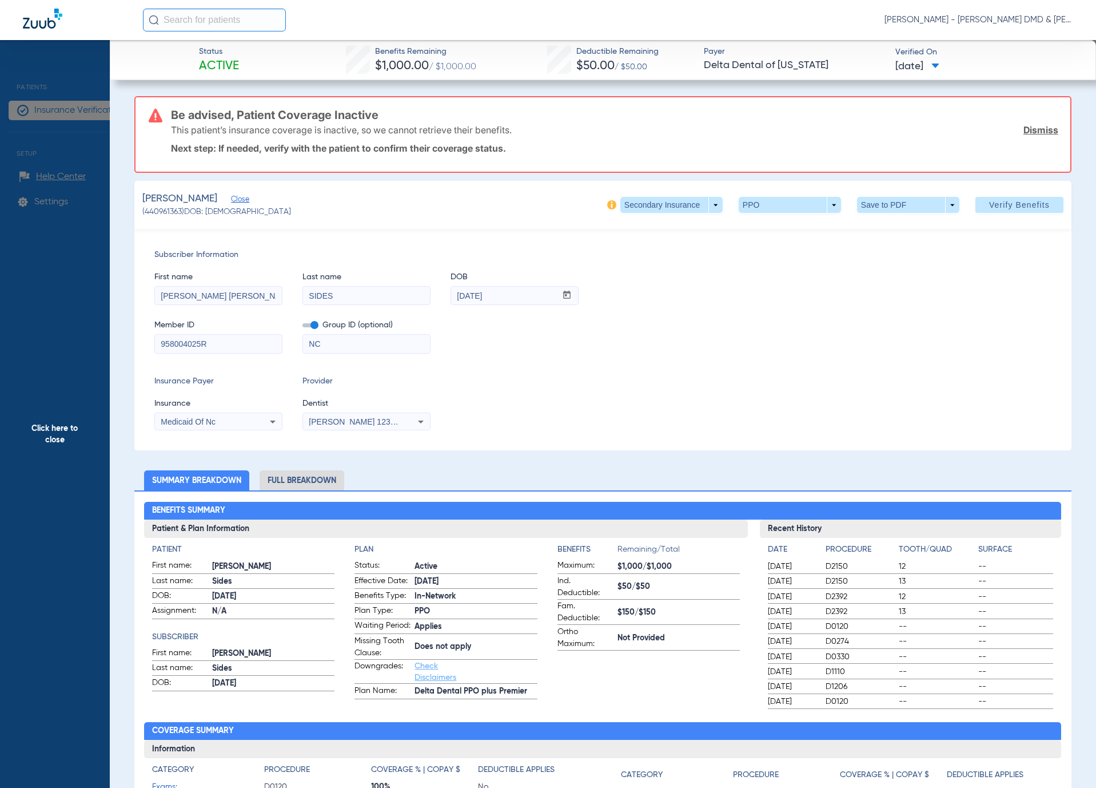
click at [67, 268] on span "Click here to close" at bounding box center [55, 434] width 110 height 788
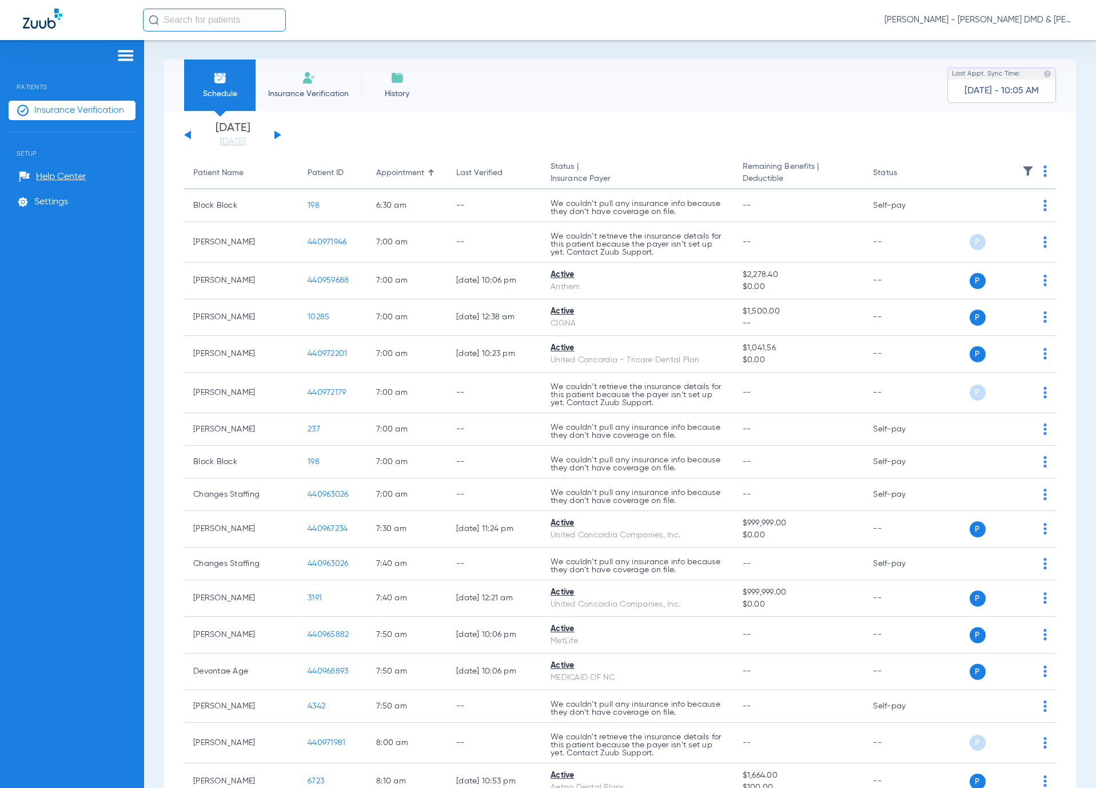
scroll to position [0, 0]
click at [275, 133] on div "[DATE] [DATE] [DATE] [DATE] [DATE] [DATE] [DATE] [DATE] [DATE] [DATE] [DATE] [D…" at bounding box center [232, 135] width 97 height 25
click at [276, 134] on button at bounding box center [278, 135] width 7 height 9
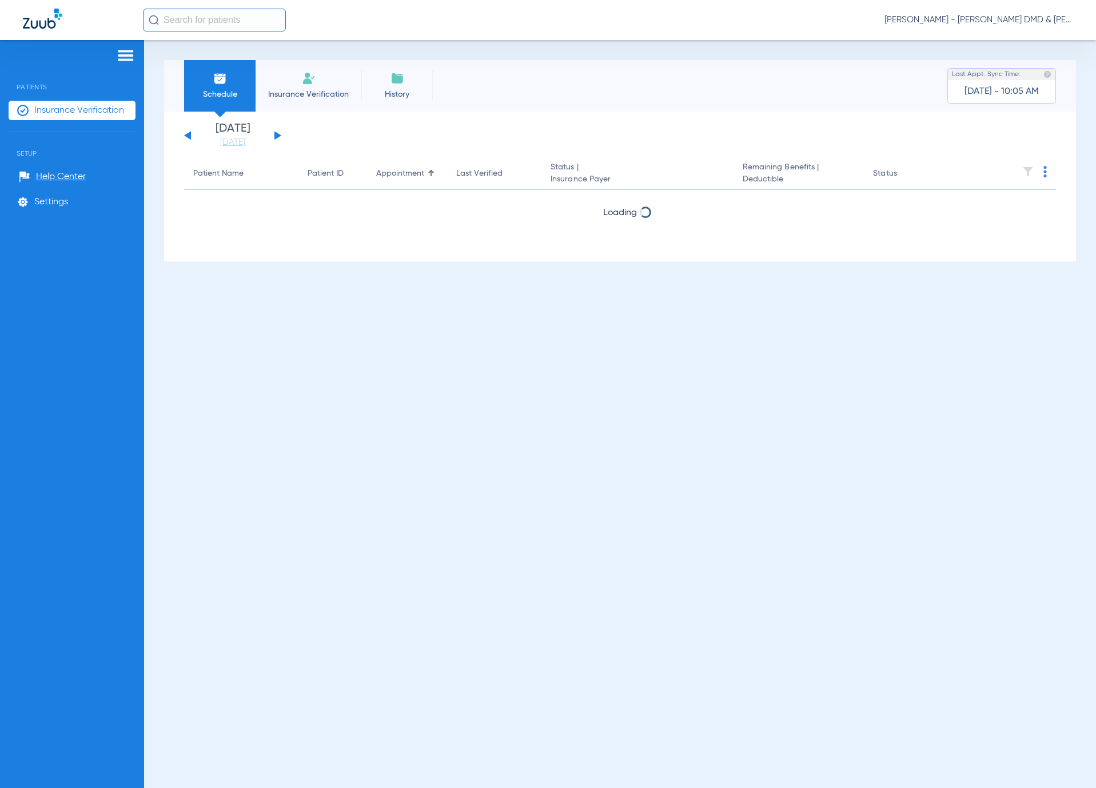
click at [276, 134] on button at bounding box center [278, 135] width 7 height 9
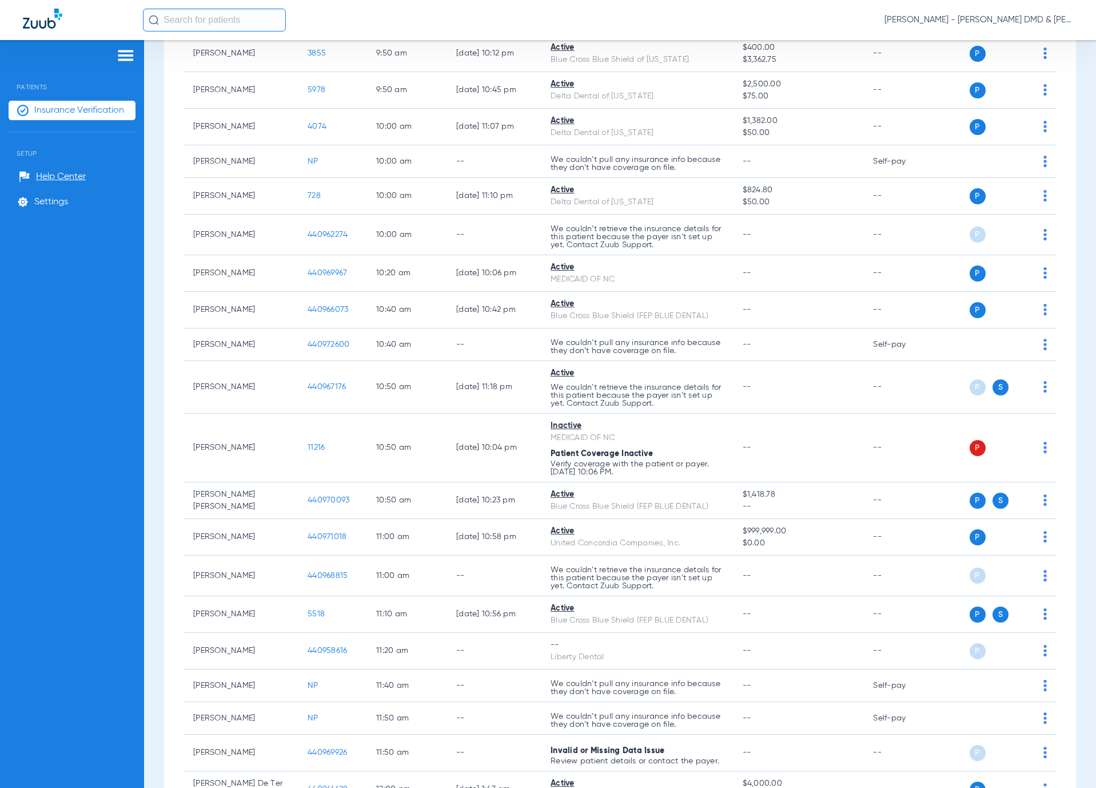
scroll to position [858, 0]
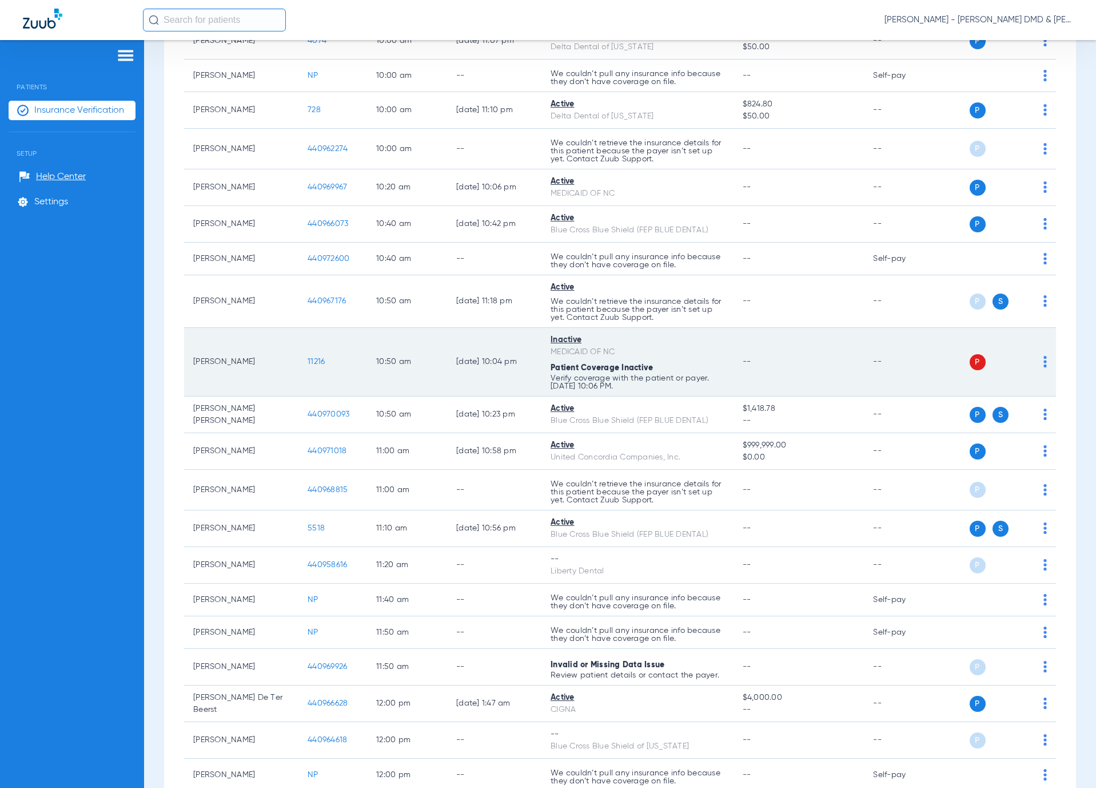
click at [317, 365] on span "11216" at bounding box center [316, 361] width 17 height 8
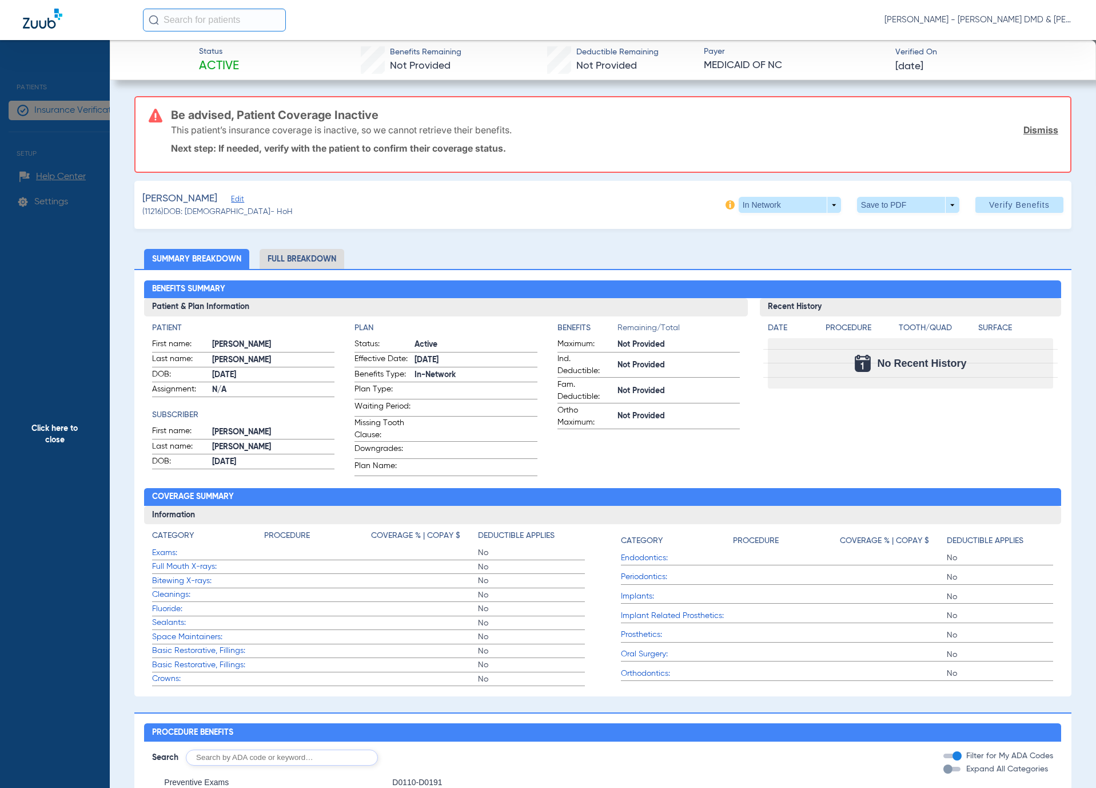
click at [237, 198] on span "Edit" at bounding box center [236, 200] width 10 height 11
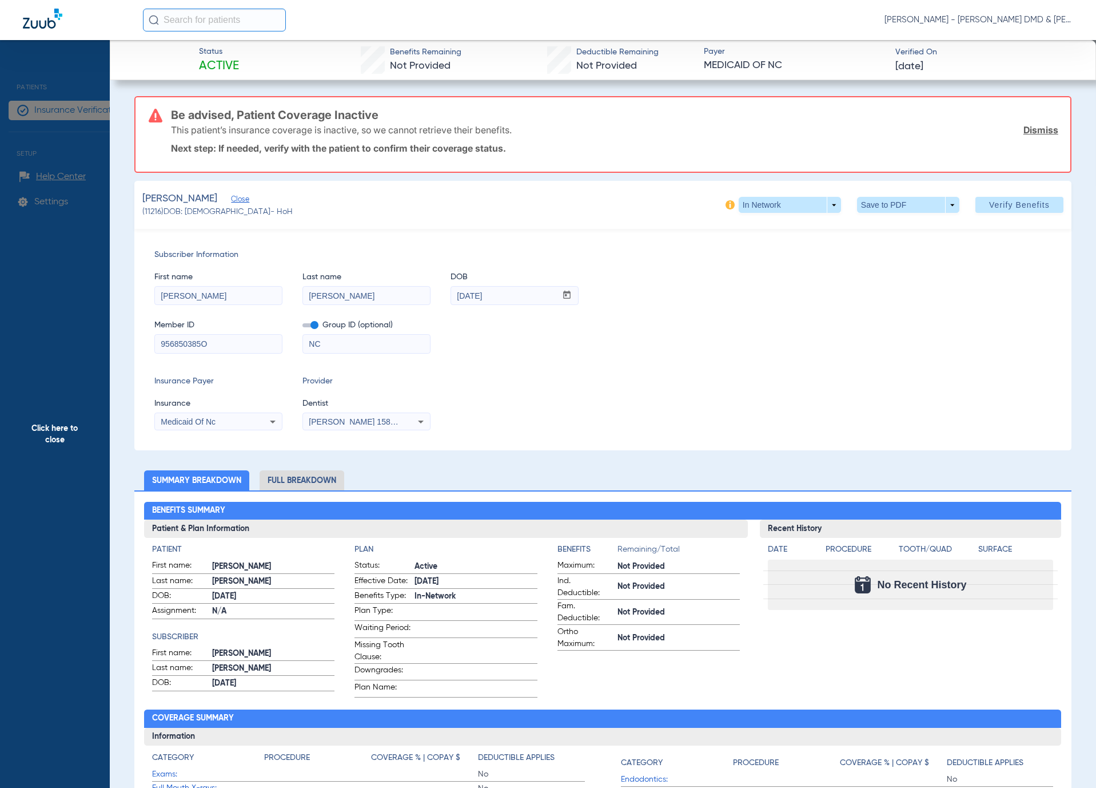
click at [36, 505] on span "Click here to close" at bounding box center [55, 434] width 110 height 788
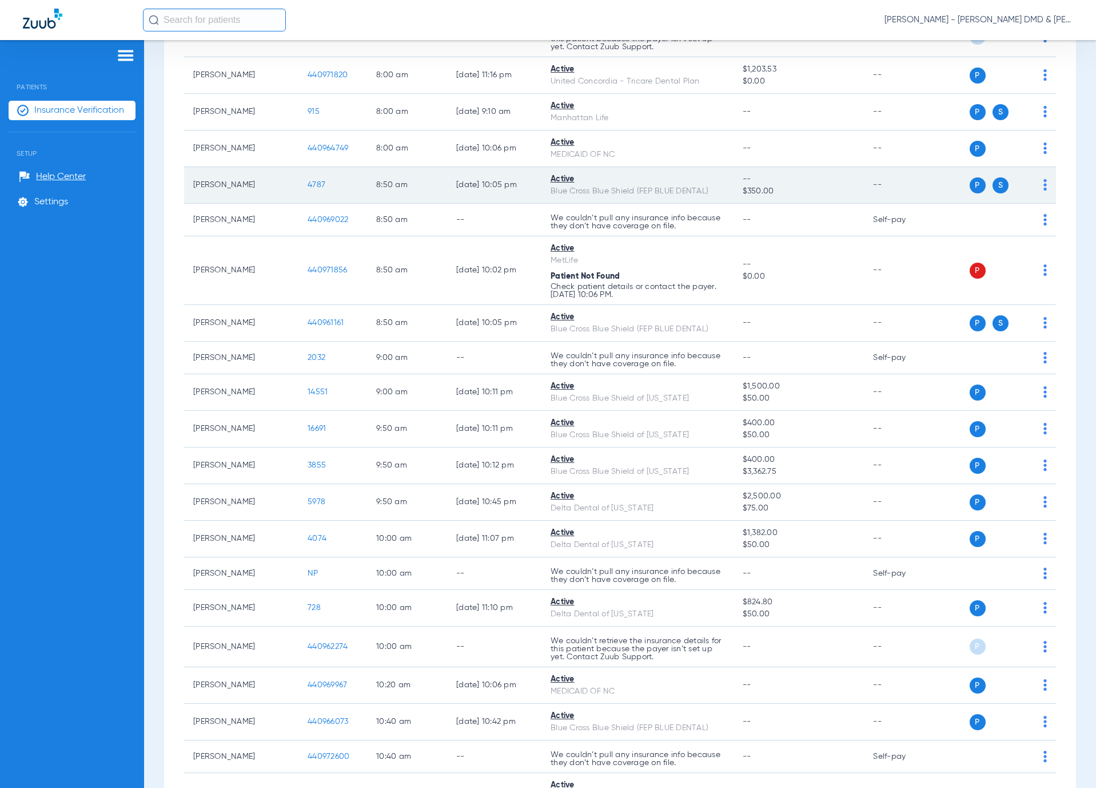
scroll to position [0, 0]
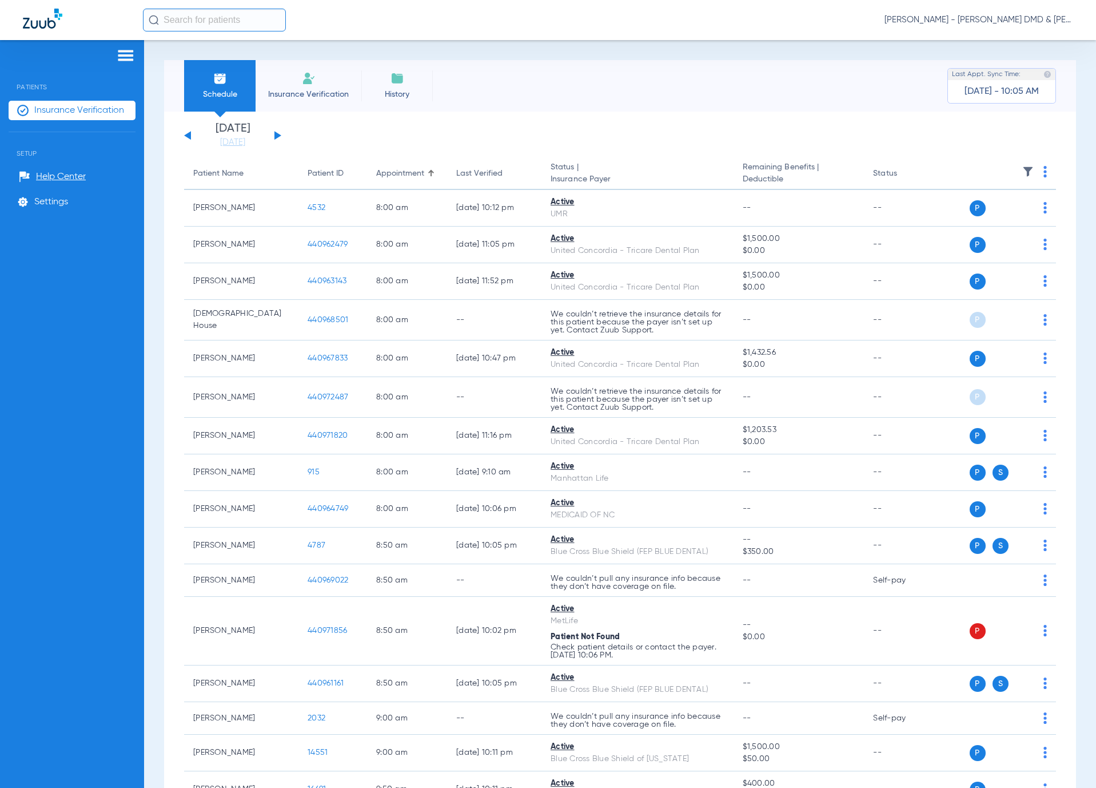
click at [273, 134] on div "[DATE] [DATE] [DATE] [DATE] [DATE] [DATE] [DATE] [DATE] [DATE] [DATE] [DATE] [D…" at bounding box center [232, 135] width 97 height 25
click at [277, 134] on button at bounding box center [278, 135] width 7 height 9
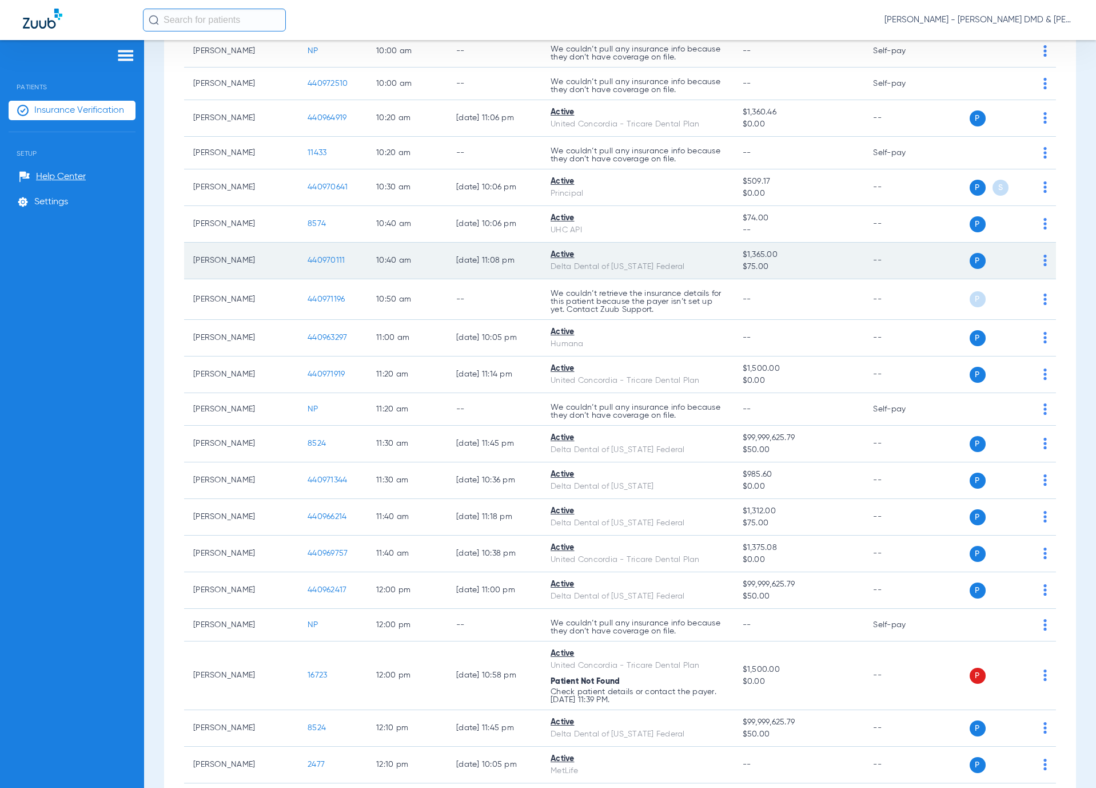
scroll to position [1373, 0]
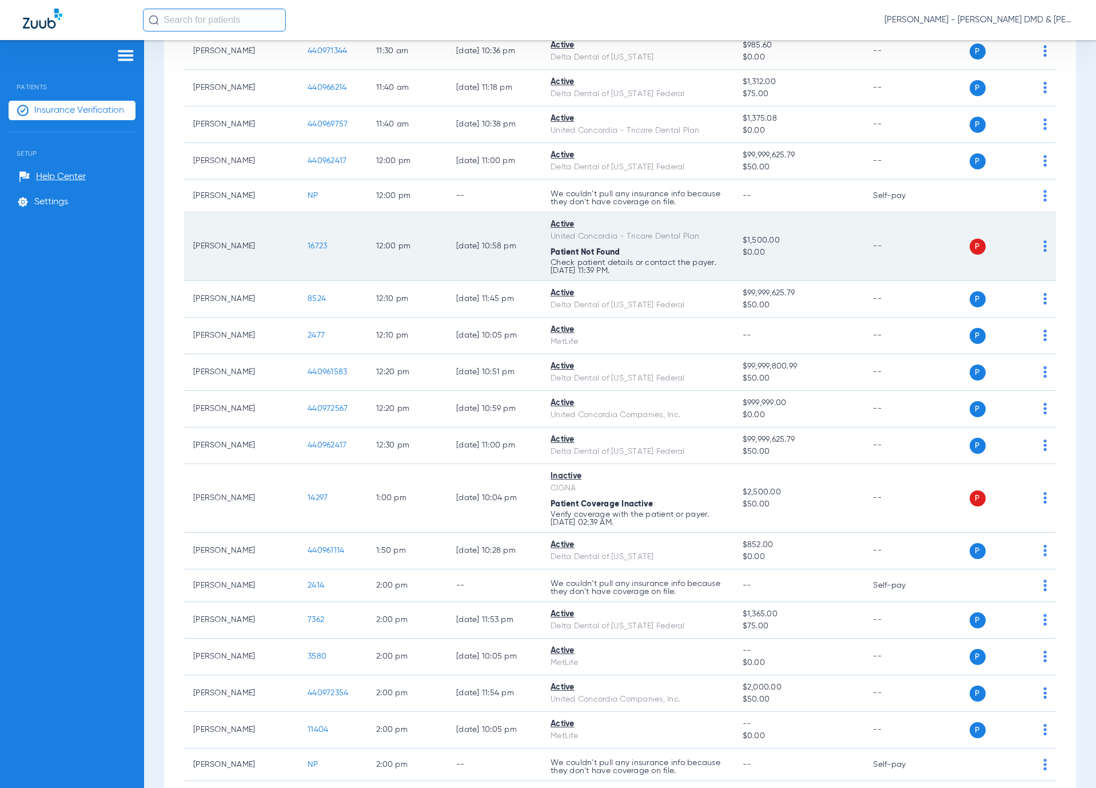
click at [312, 250] on span "16723" at bounding box center [317, 246] width 19 height 8
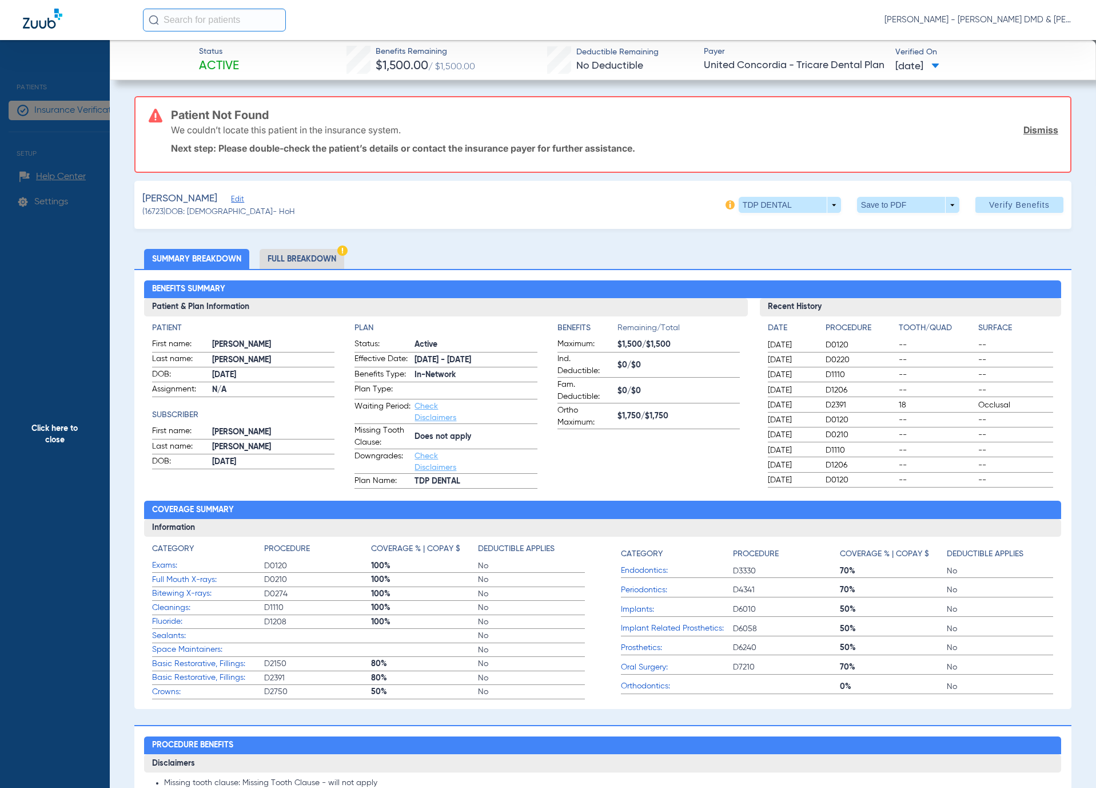
click at [231, 197] on span "Edit" at bounding box center [236, 200] width 10 height 11
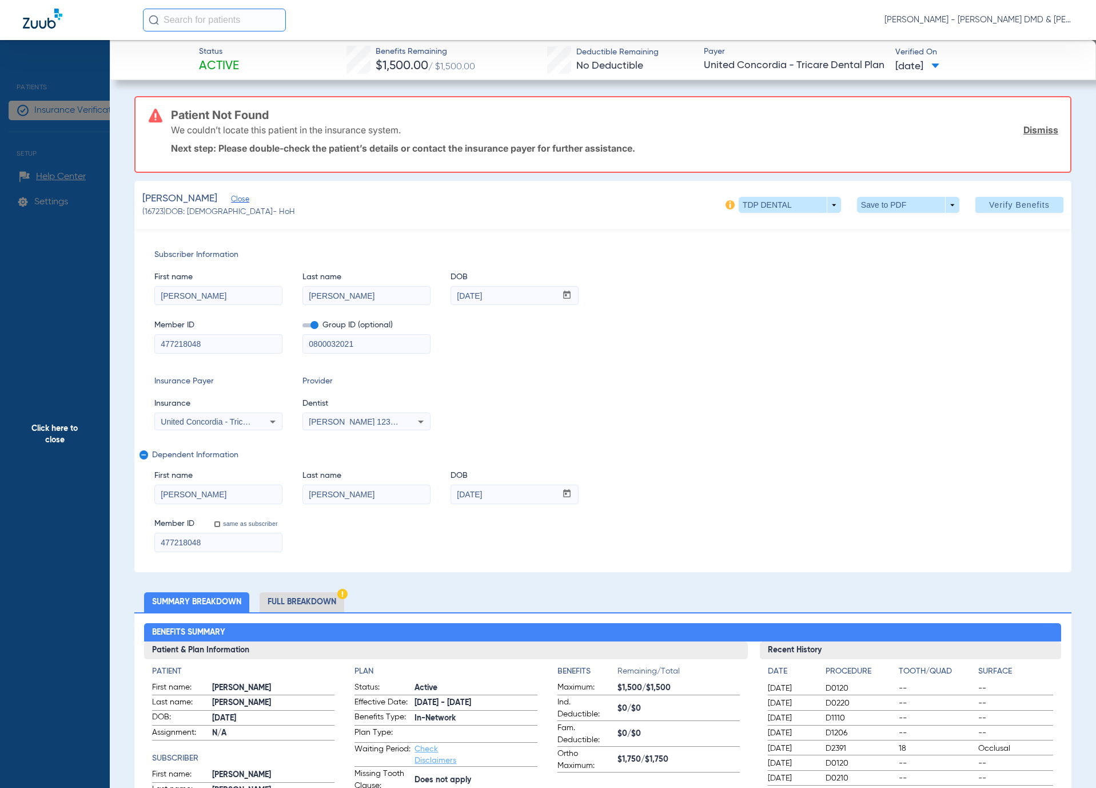
click at [54, 447] on span "Click here to close" at bounding box center [55, 434] width 110 height 788
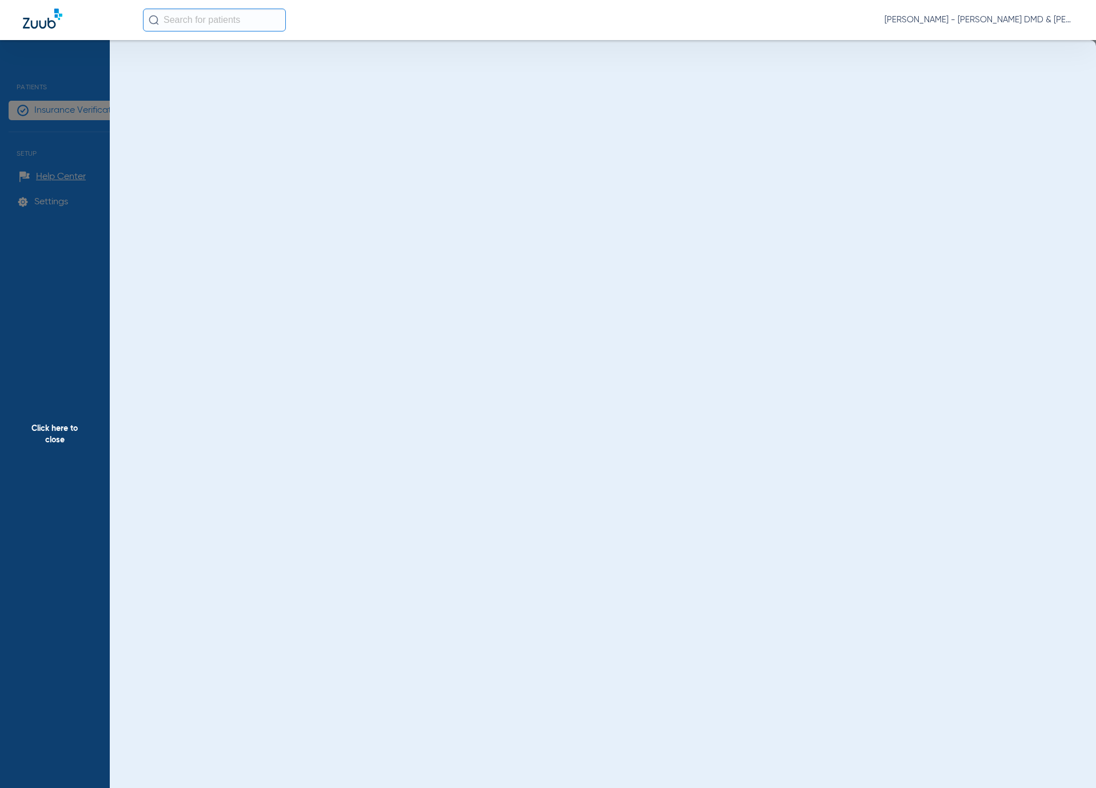
click at [69, 512] on span "Click here to close" at bounding box center [55, 434] width 110 height 788
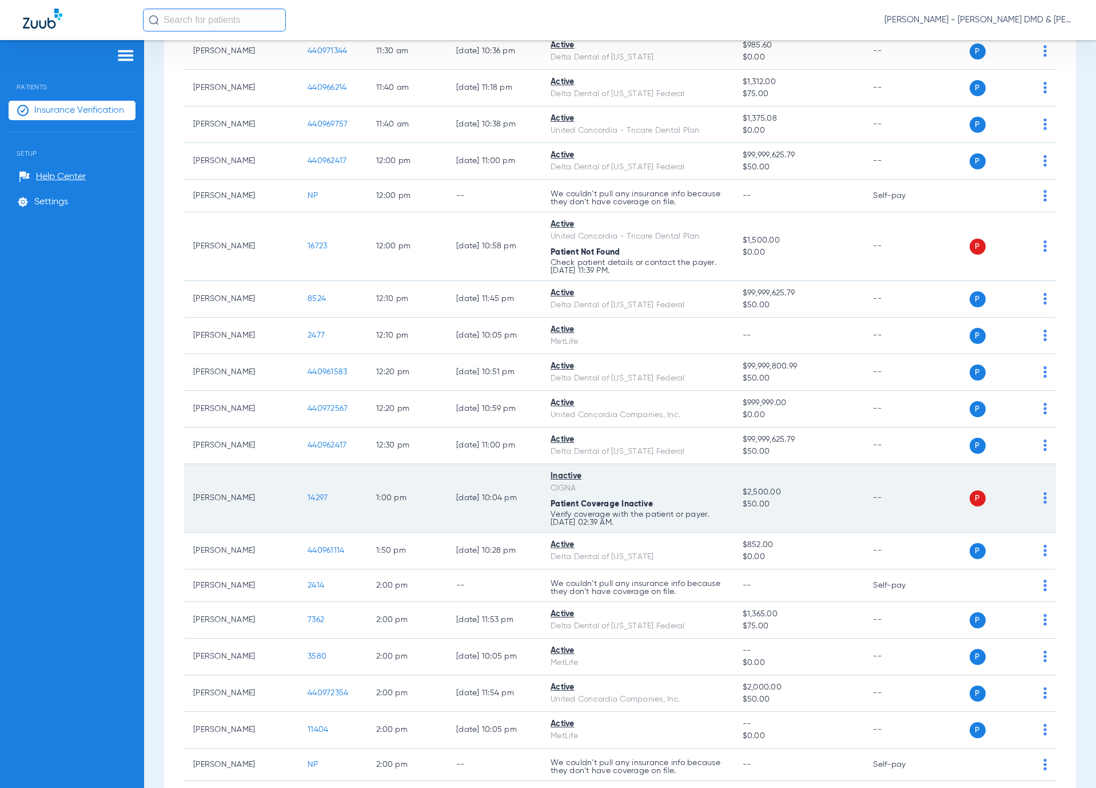
click at [314, 502] on span "14297" at bounding box center [318, 498] width 20 height 8
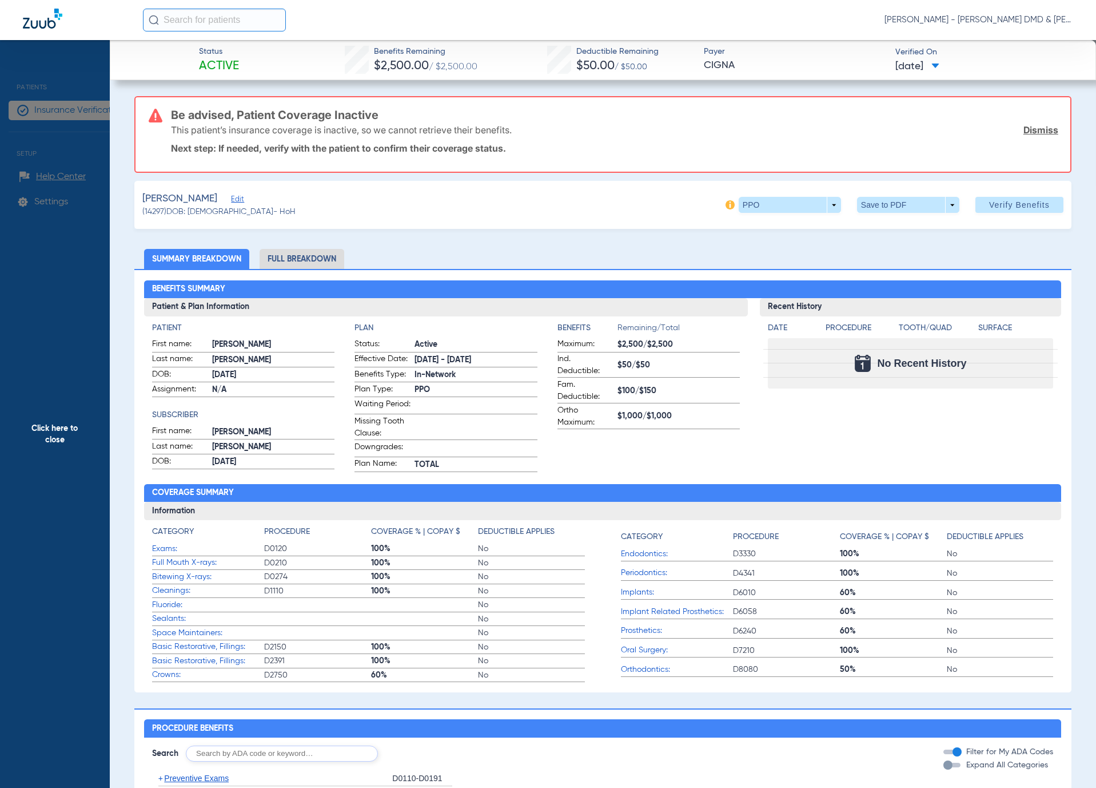
click at [54, 402] on span "Click here to close" at bounding box center [55, 434] width 110 height 788
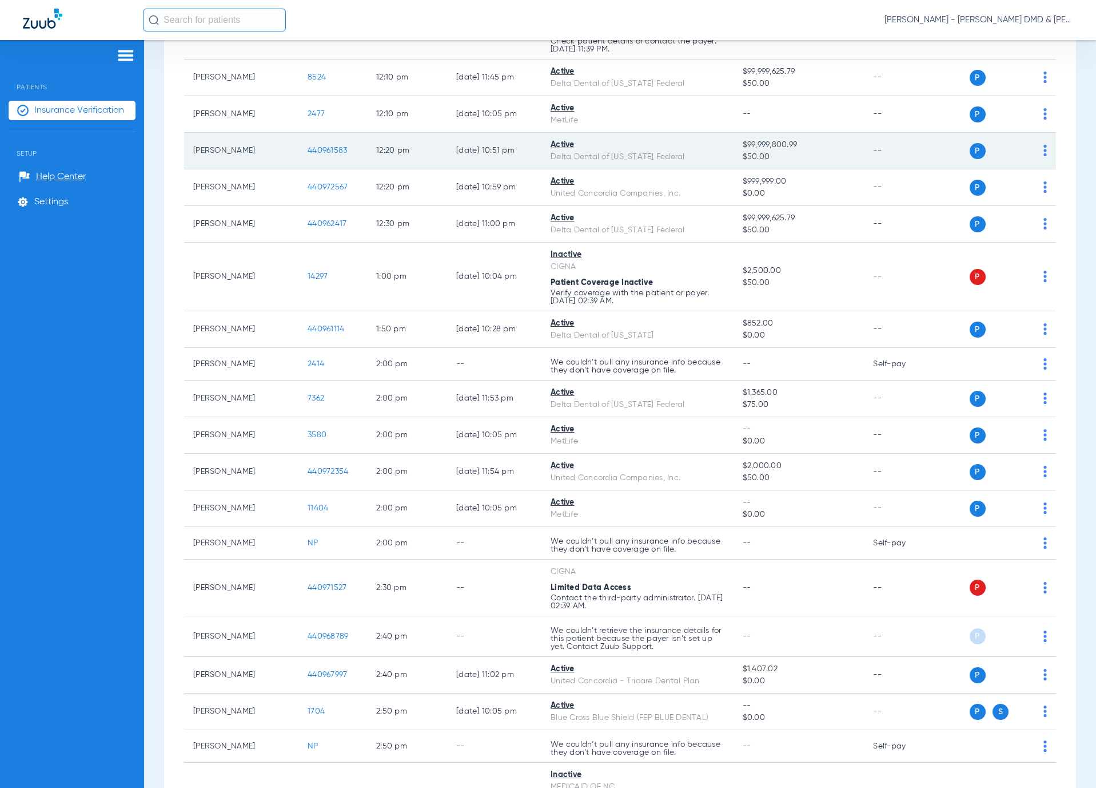
scroll to position [1802, 0]
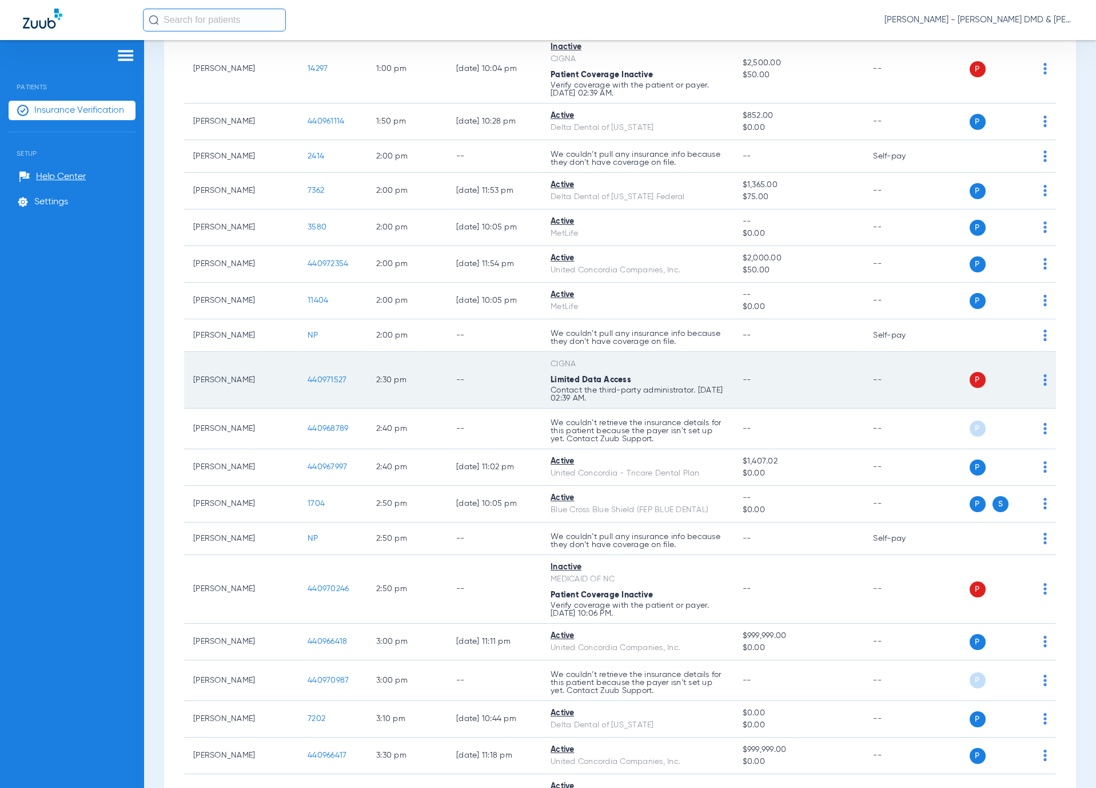
click at [881, 388] on td "--" at bounding box center [902, 380] width 77 height 57
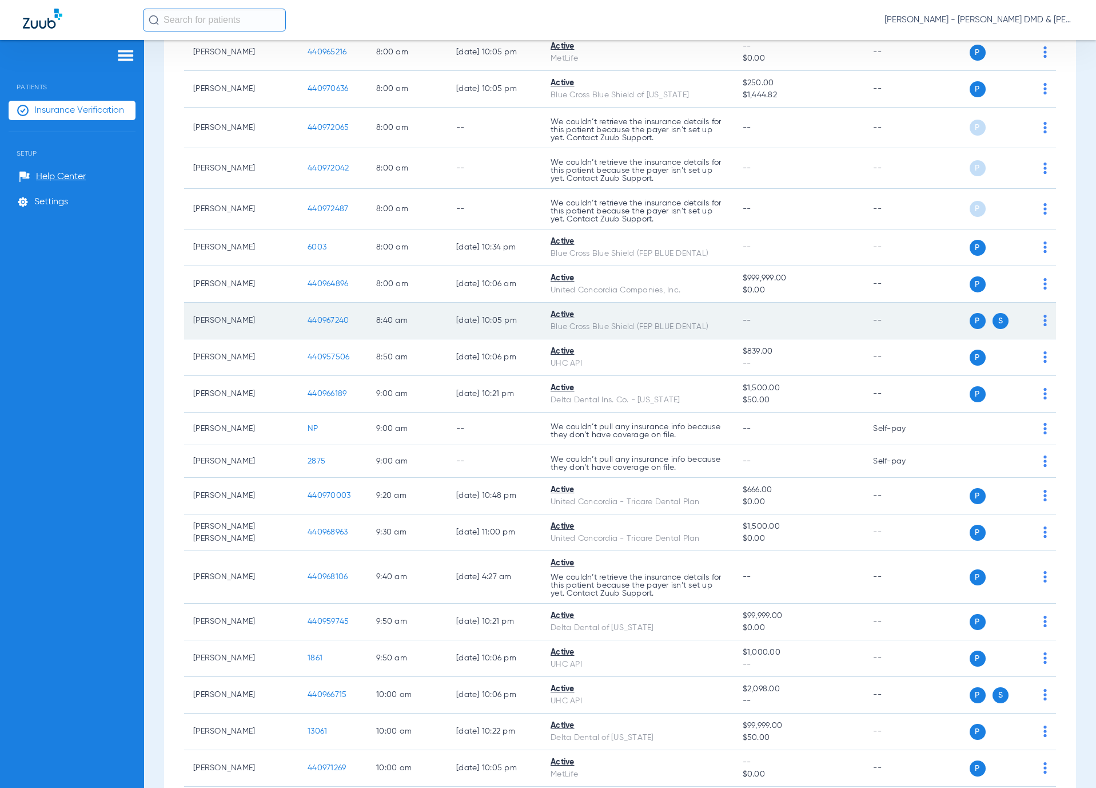
scroll to position [0, 0]
